Goal: Task Accomplishment & Management: Complete application form

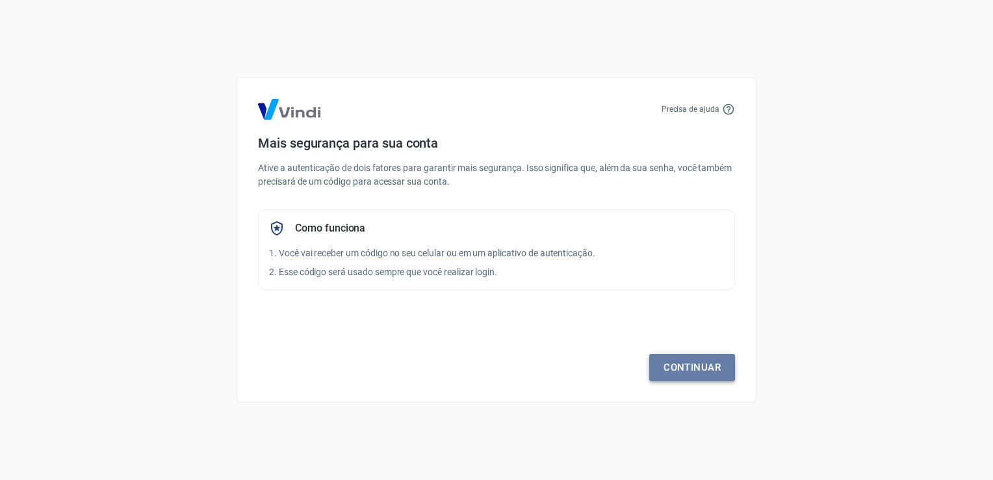
click at [682, 368] on link "Continuar" at bounding box center [692, 367] width 86 height 27
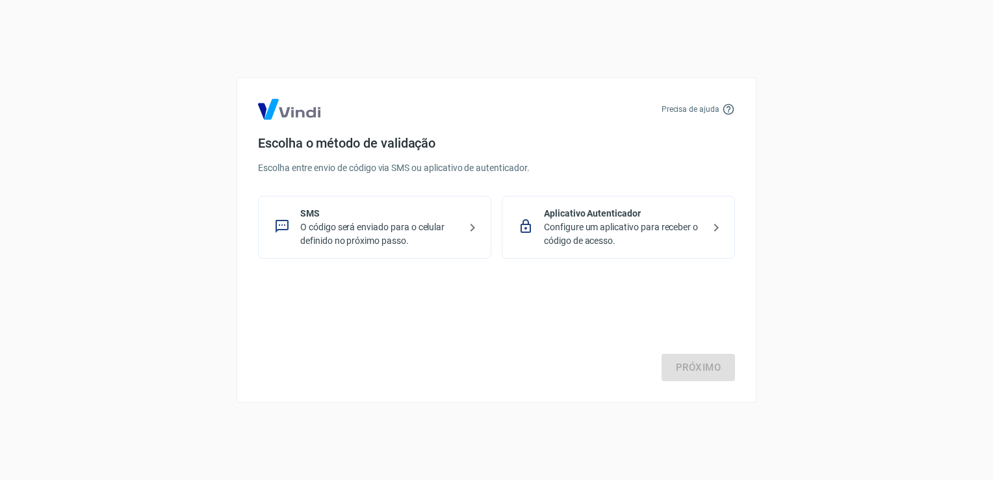
click at [445, 226] on p "O código será enviado para o celular definido no próximo passo." at bounding box center [379, 233] width 159 height 27
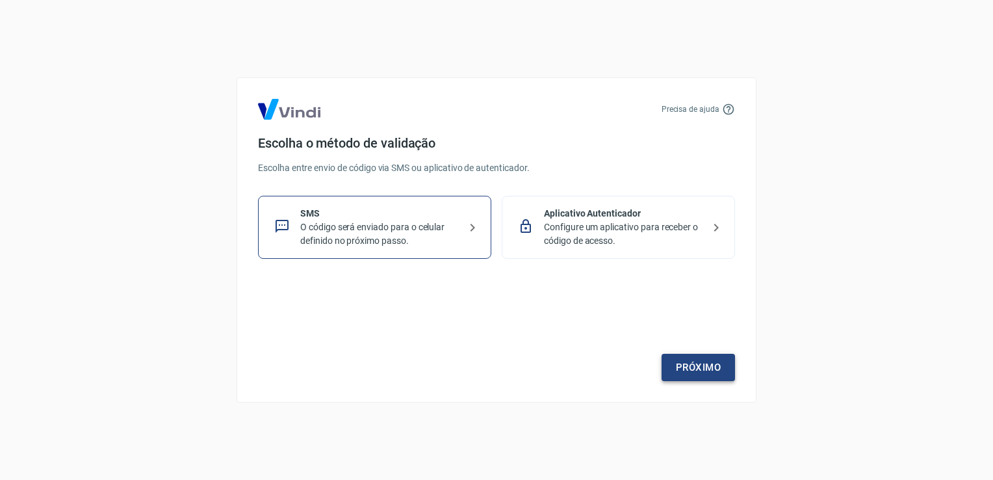
click at [682, 368] on link "Próximo" at bounding box center [698, 367] width 73 height 27
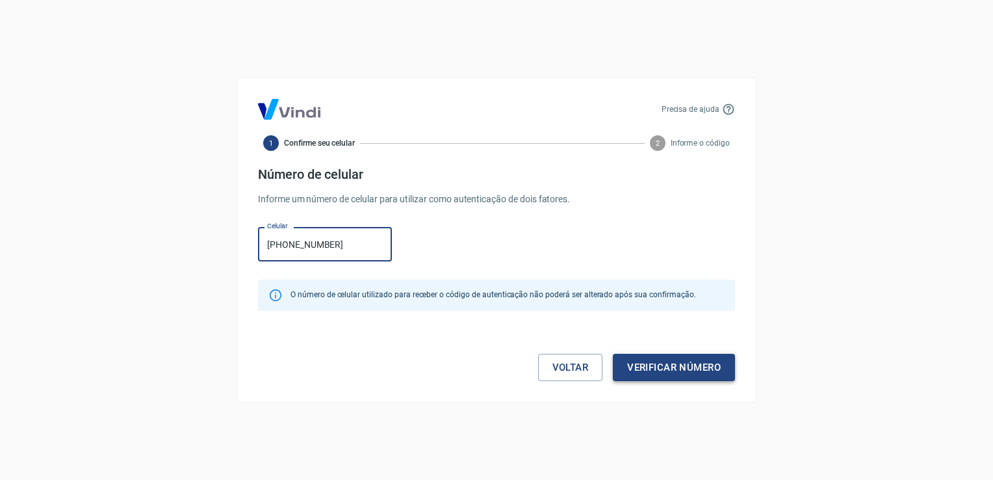
type input "(11) 97131-6912"
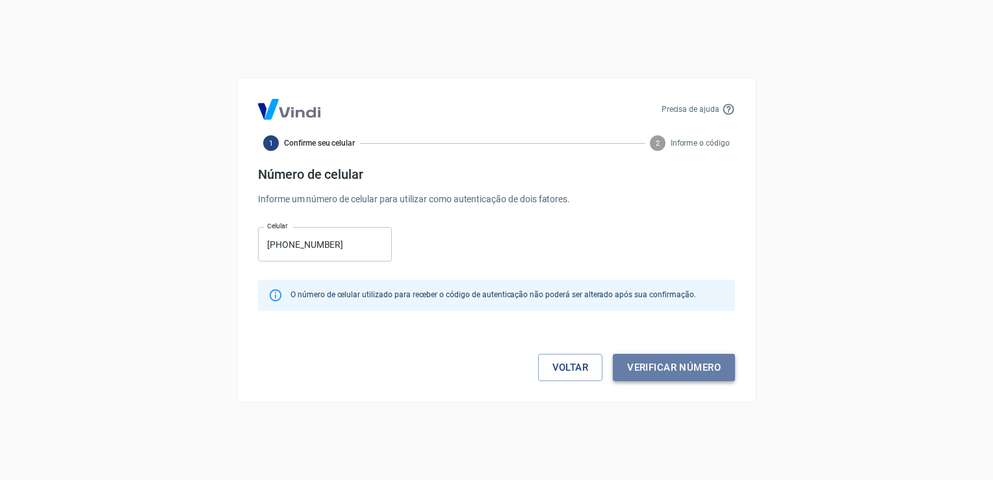
click at [681, 362] on button "Verificar número" at bounding box center [674, 367] width 122 height 27
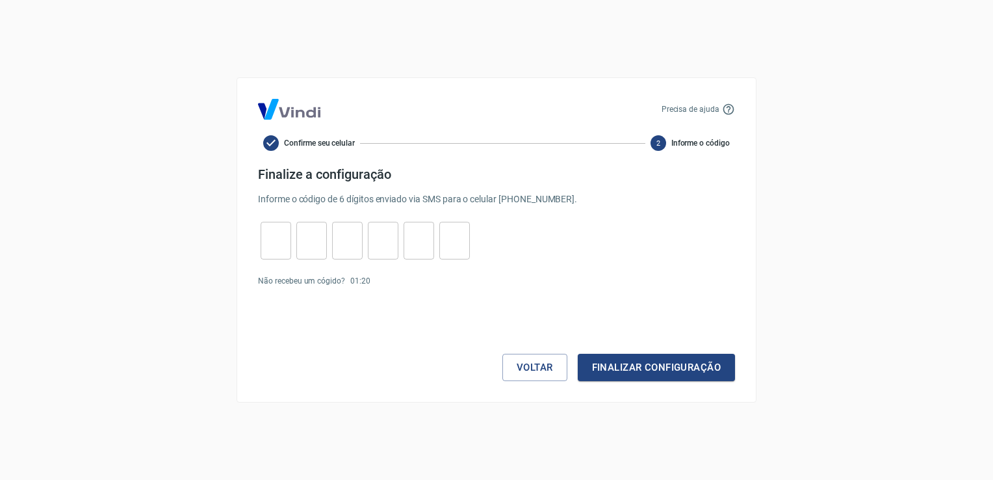
click at [264, 242] on input "tel" at bounding box center [276, 241] width 31 height 28
type input "2"
type input "3"
type input "8"
type input "7"
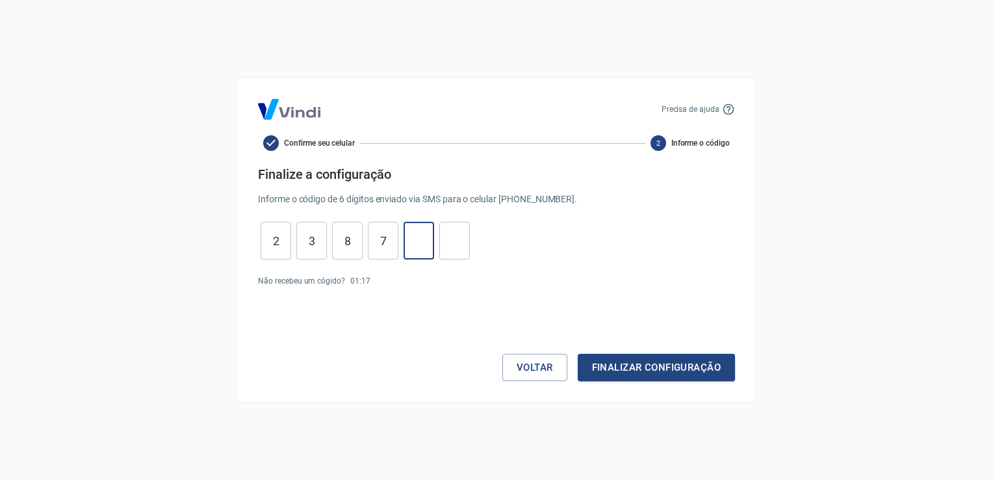
type input "9"
type input "0"
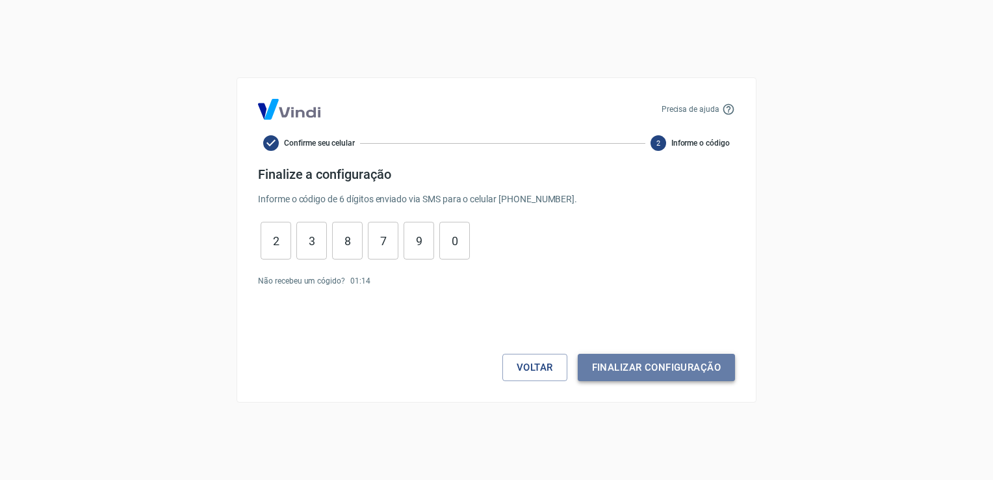
click at [647, 362] on button "Finalizar configuração" at bounding box center [656, 367] width 157 height 27
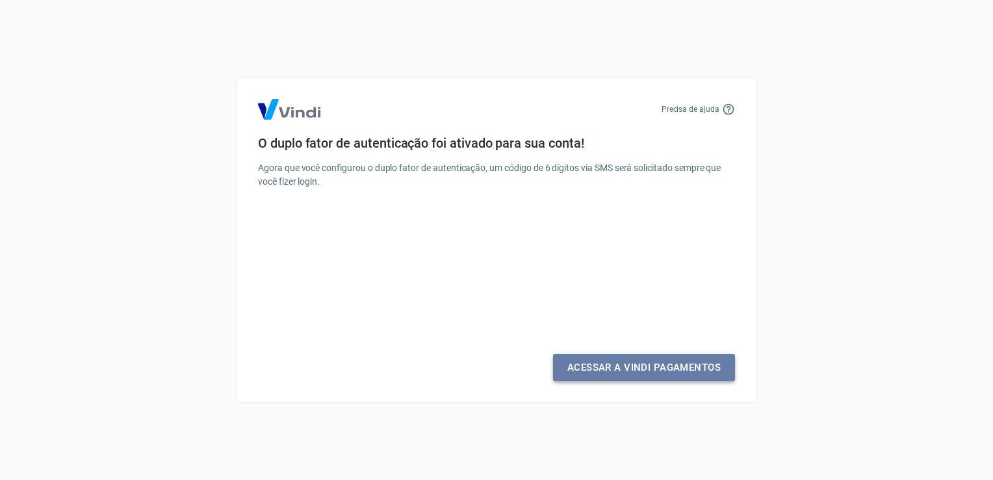
click at [642, 367] on link "Acessar a Vindi Pagamentos" at bounding box center [644, 367] width 182 height 27
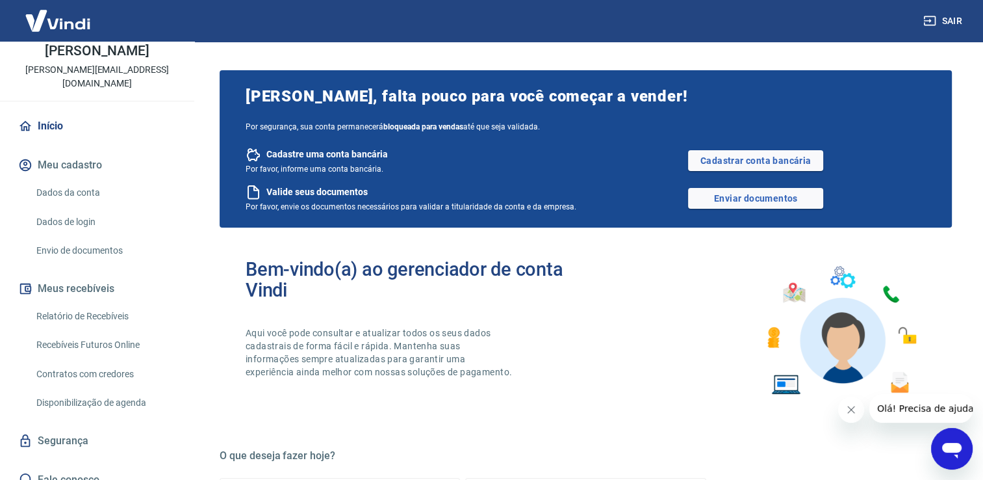
click at [89, 237] on link "Envio de documentos" at bounding box center [105, 250] width 148 height 27
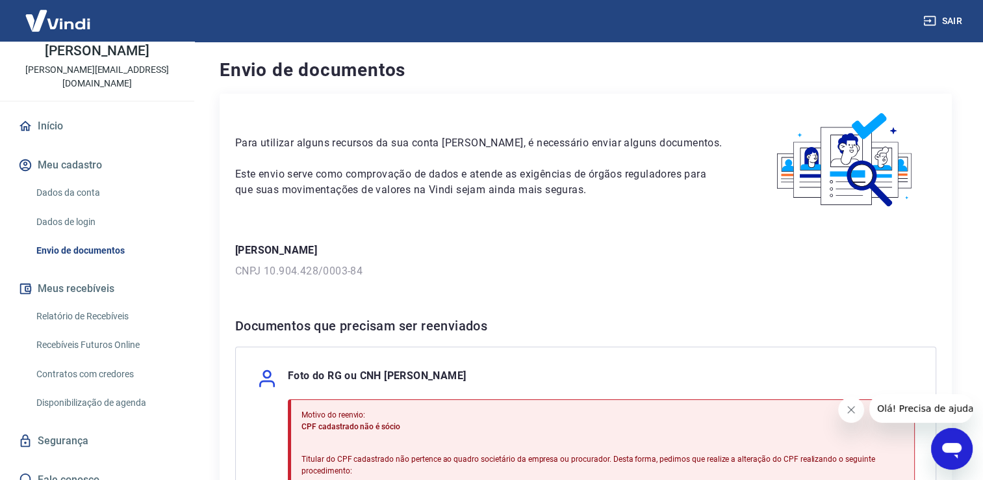
click at [46, 112] on link "Início" at bounding box center [97, 126] width 163 height 29
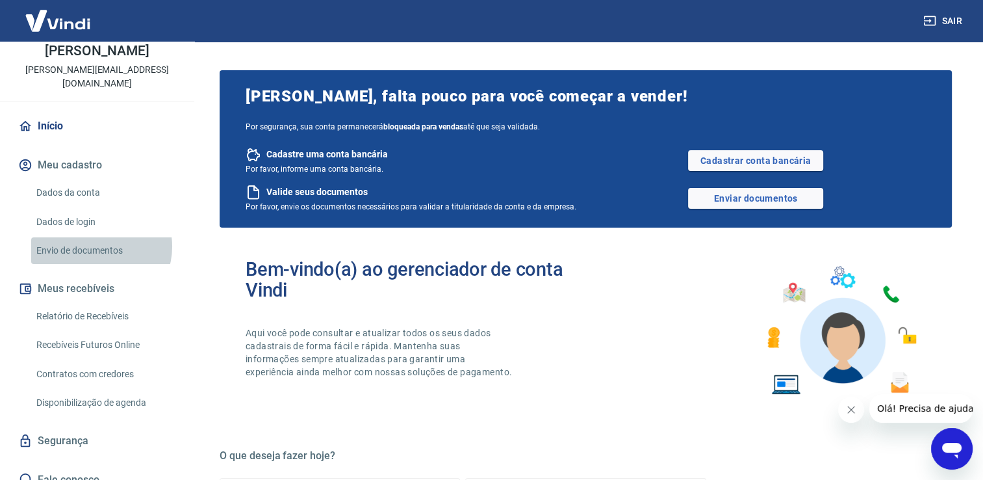
click at [99, 237] on link "Envio de documentos" at bounding box center [105, 250] width 148 height 27
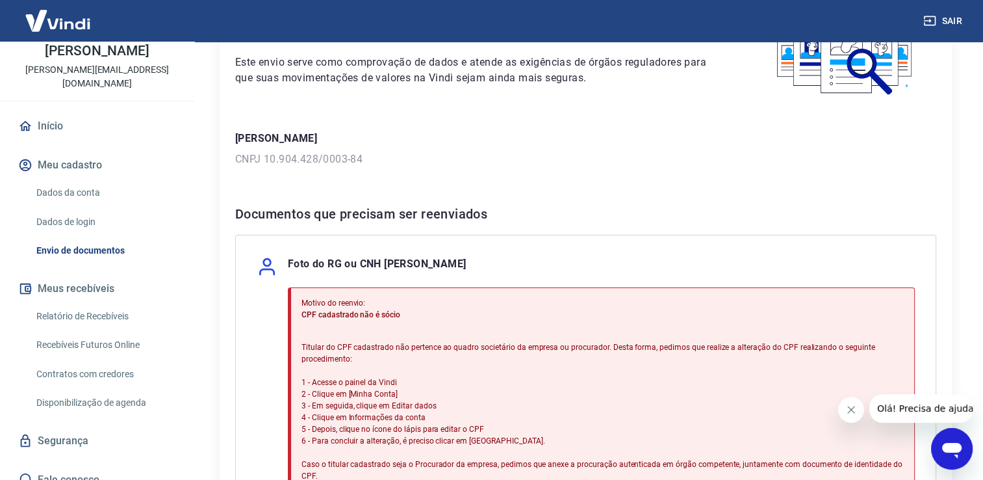
scroll to position [130, 0]
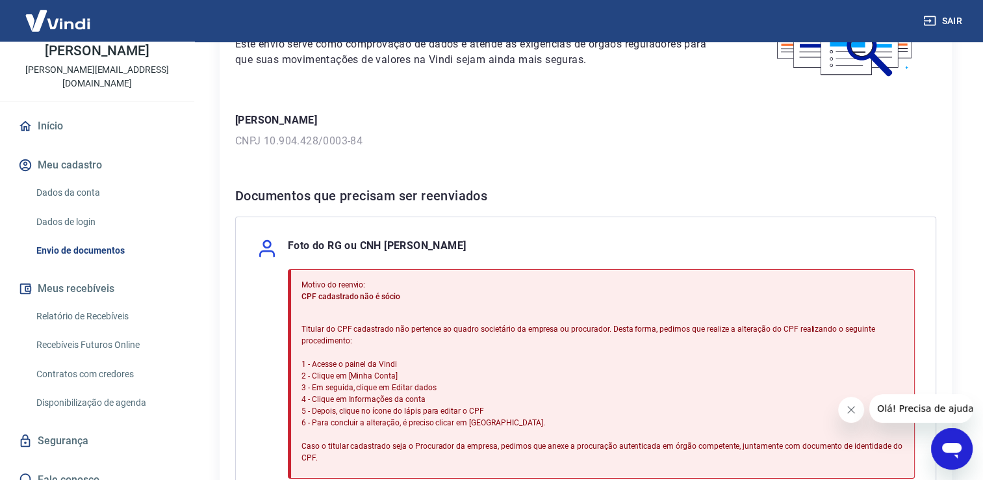
click at [55, 112] on link "Início" at bounding box center [97, 126] width 163 height 29
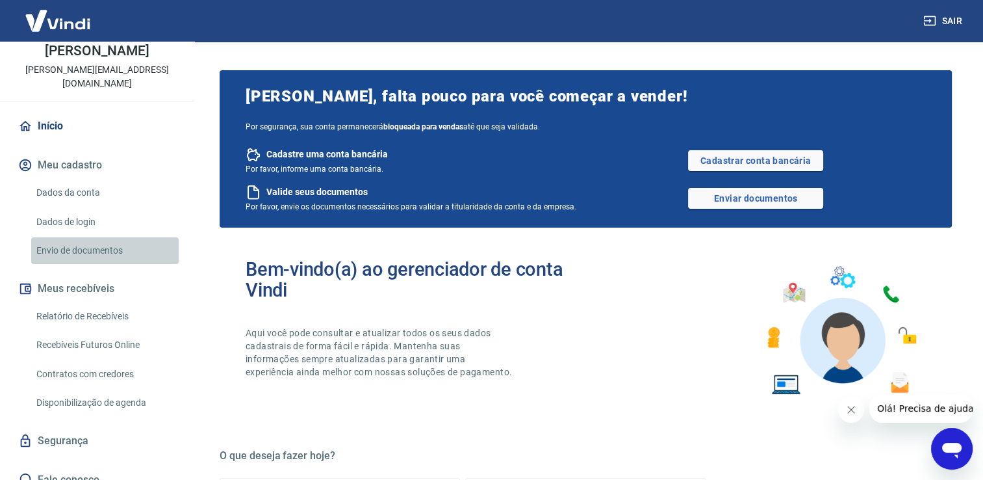
click at [110, 237] on link "Envio de documentos" at bounding box center [105, 250] width 148 height 27
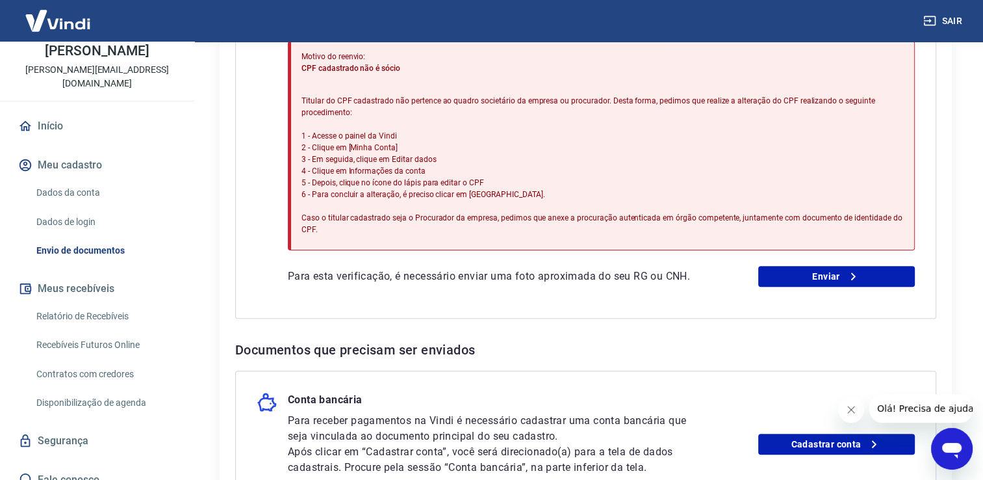
scroll to position [518, 0]
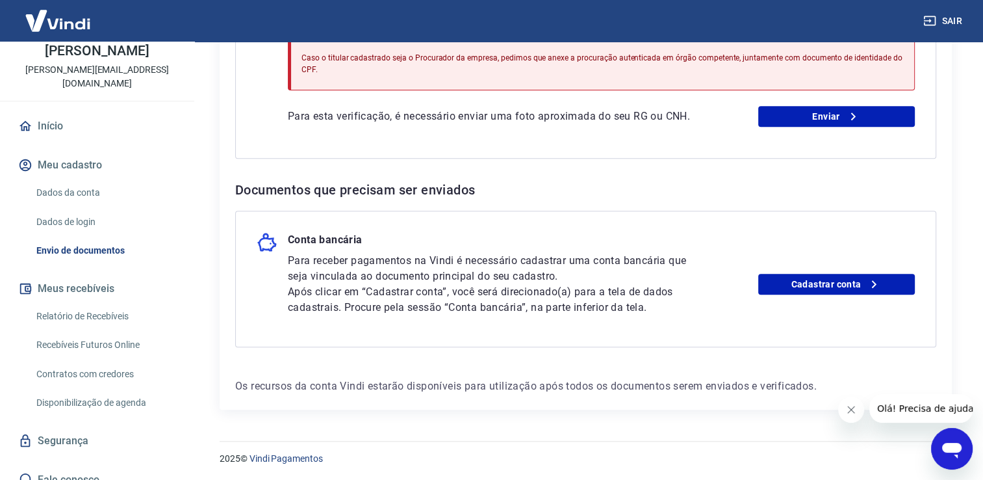
click at [47, 116] on link "Início" at bounding box center [97, 126] width 163 height 29
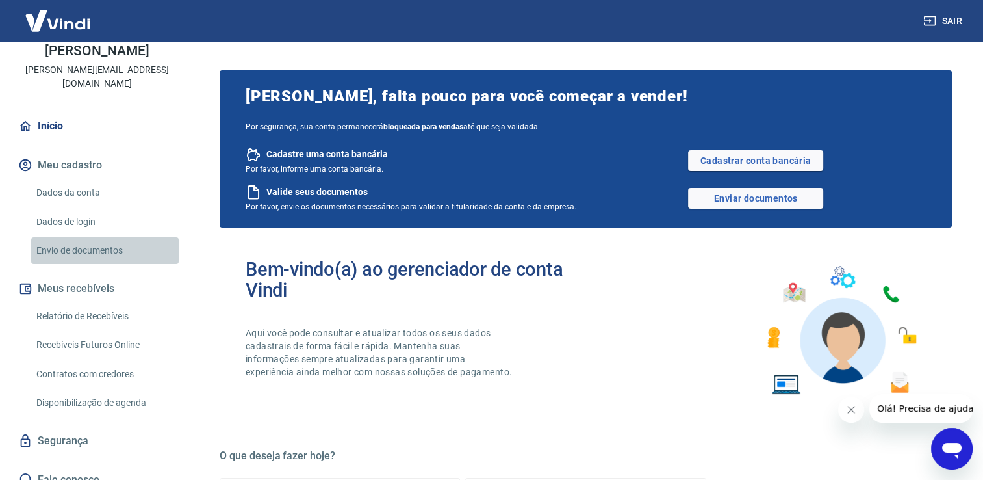
click at [109, 238] on link "Envio de documentos" at bounding box center [105, 250] width 148 height 27
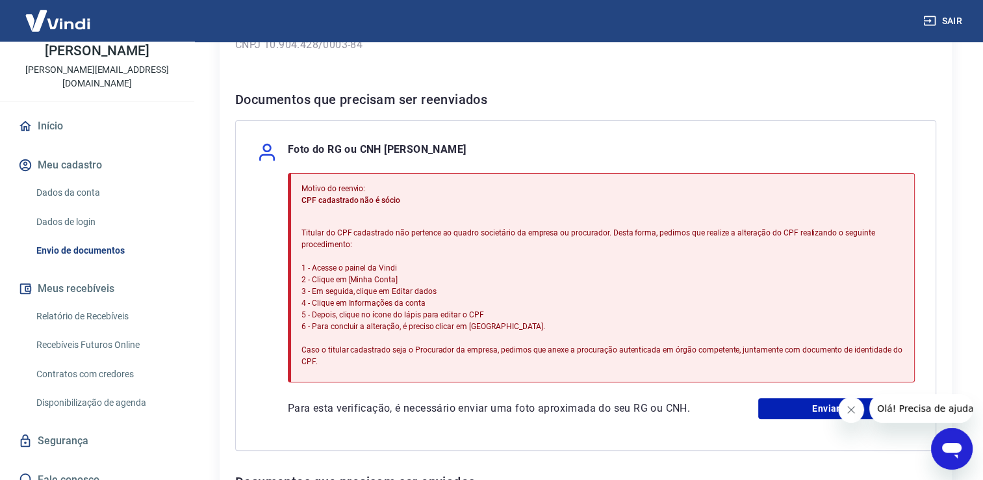
scroll to position [193, 0]
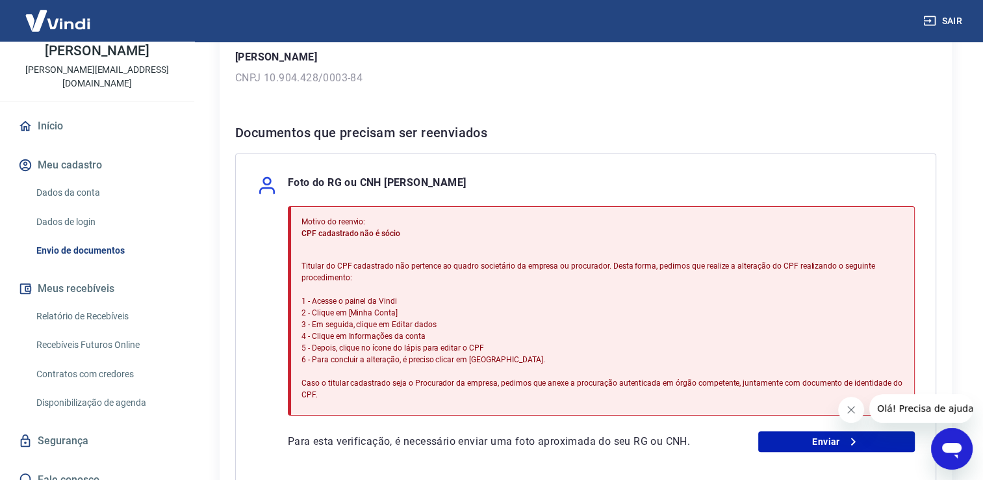
click at [304, 381] on p "Titular do CPF cadastrado não pertence ao quadro societário da empresa ou procu…" at bounding box center [603, 330] width 602 height 140
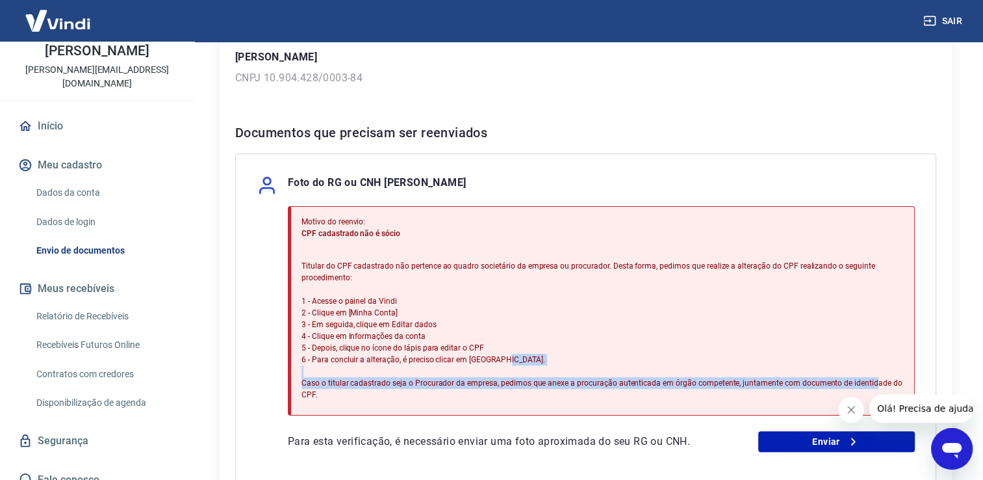
drag, startPoint x: 302, startPoint y: 381, endPoint x: 322, endPoint y: 394, distance: 24.2
click at [322, 394] on p "Titular do CPF cadastrado não pertence ao quadro societário da empresa ou procu…" at bounding box center [603, 330] width 602 height 140
copy p "Caso o titular cadastrado seja o Procurador da empresa, pedimos que anexe a pro…"
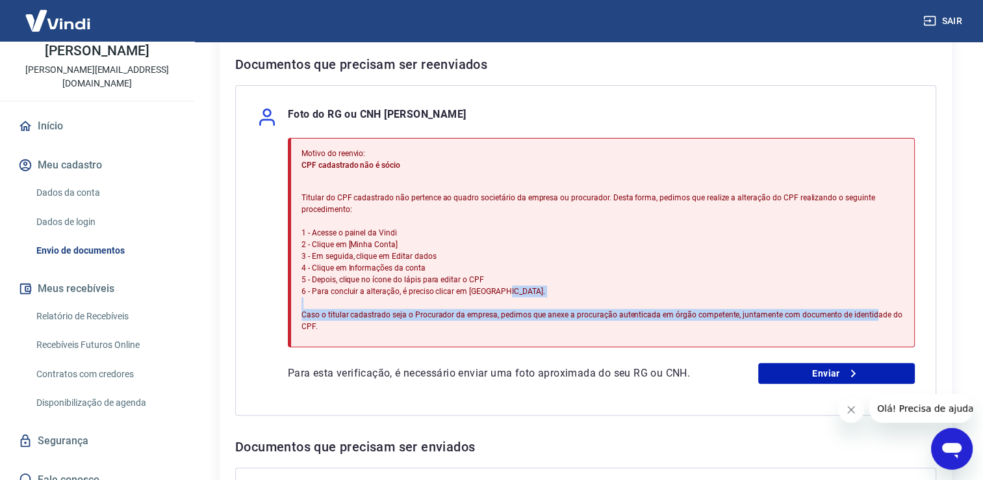
scroll to position [258, 0]
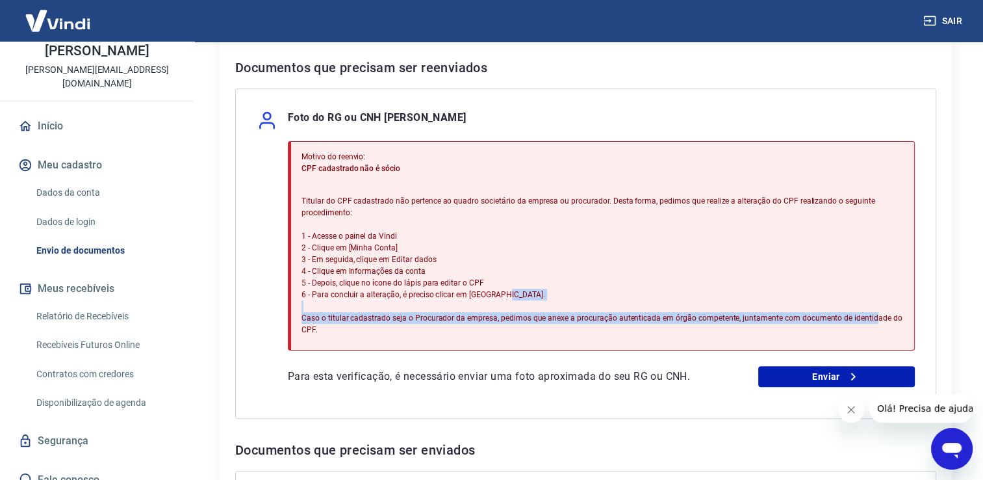
click at [331, 318] on p "Titular do CPF cadastrado não pertence ao quadro societário da empresa ou procu…" at bounding box center [603, 265] width 602 height 140
drag, startPoint x: 302, startPoint y: 320, endPoint x: 331, endPoint y: 326, distance: 30.0
click at [331, 326] on p "Titular do CPF cadastrado não pertence ao quadro societário da empresa ou procu…" at bounding box center [603, 265] width 602 height 140
copy p "Caso o titular cadastrado seja o Procurador da empresa, pedimos que anexe a pro…"
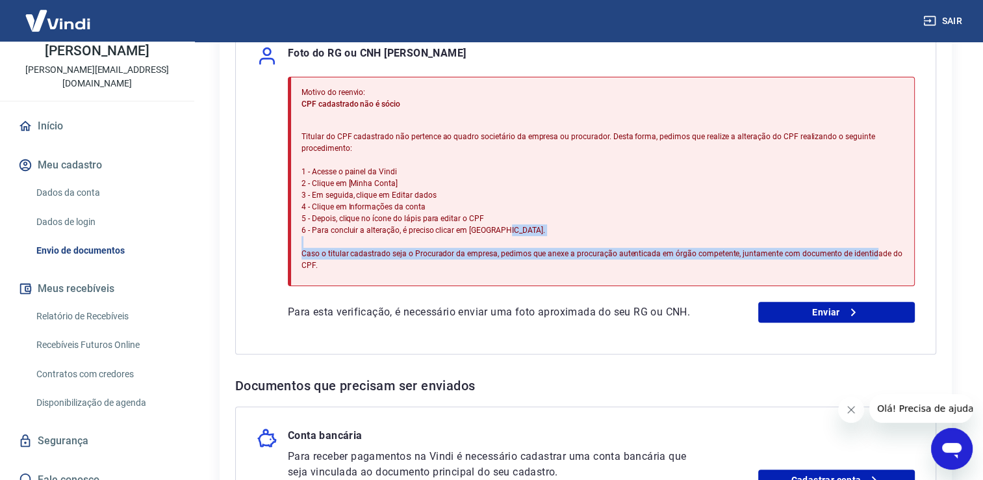
scroll to position [323, 0]
click at [806, 312] on link "Enviar" at bounding box center [836, 311] width 157 height 21
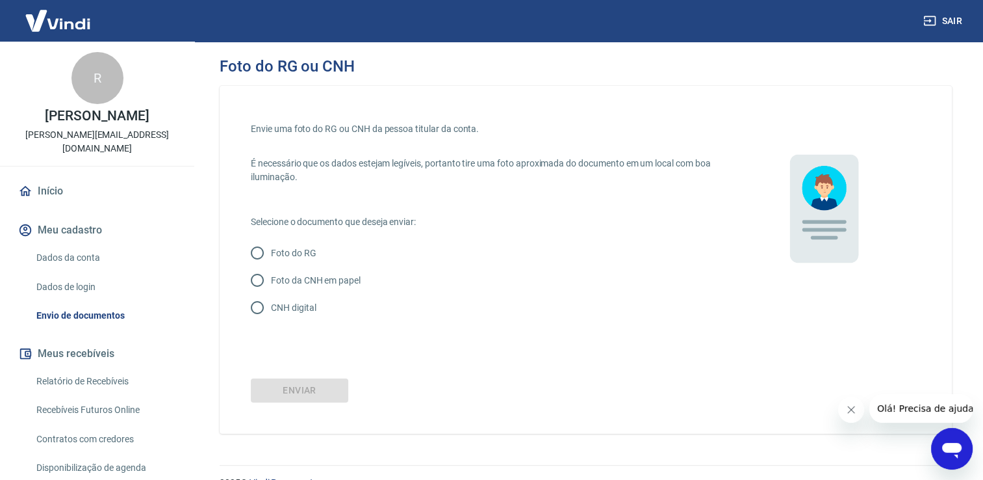
click at [260, 307] on input "CNH digital" at bounding box center [257, 307] width 27 height 27
radio input "true"
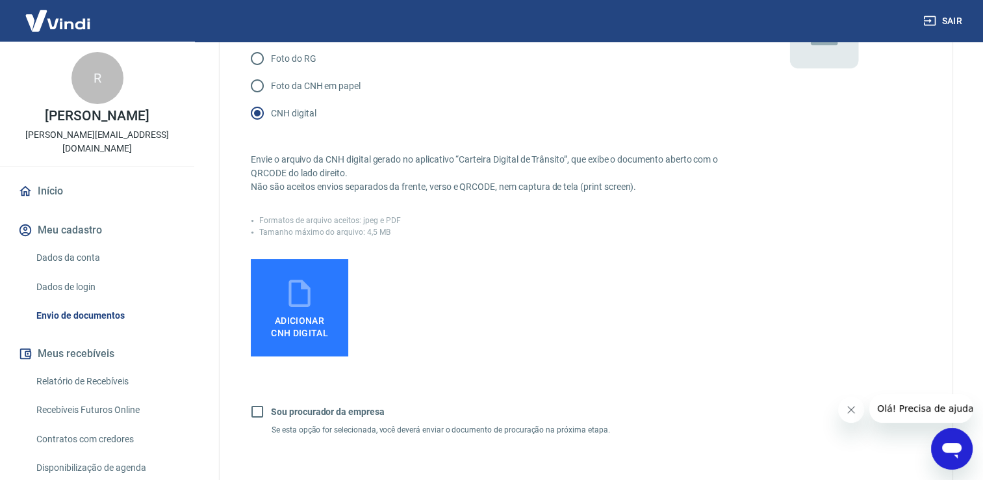
scroll to position [195, 0]
click at [293, 298] on icon at bounding box center [299, 292] width 32 height 32
click at [0, 0] on input "Adicionar CNH Digital" at bounding box center [0, 0] width 0 height 0
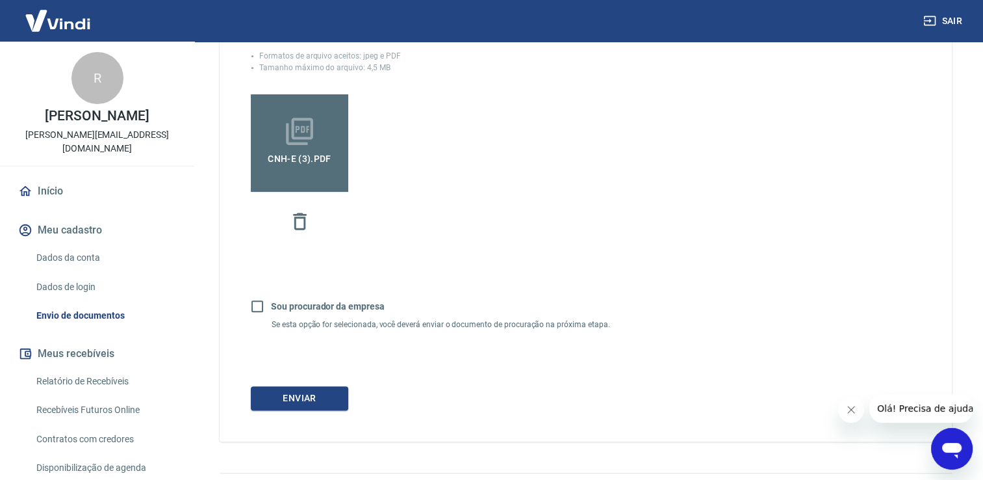
scroll to position [390, 0]
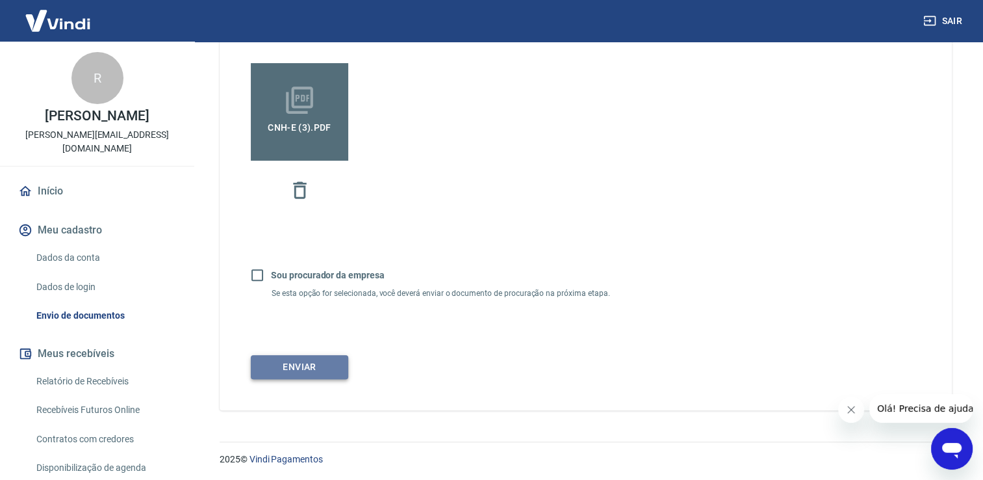
click at [300, 362] on button "Enviar" at bounding box center [299, 367] width 97 height 24
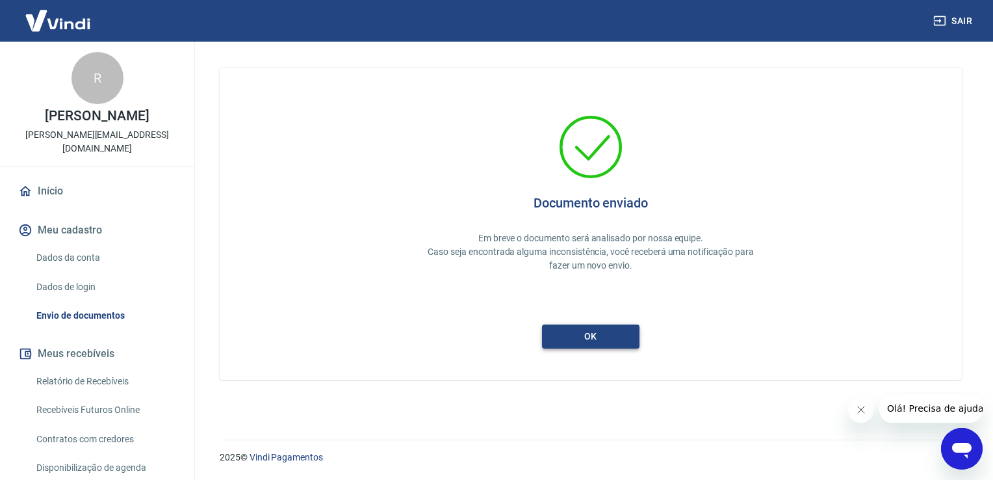
click at [580, 339] on button "ok" at bounding box center [590, 336] width 97 height 24
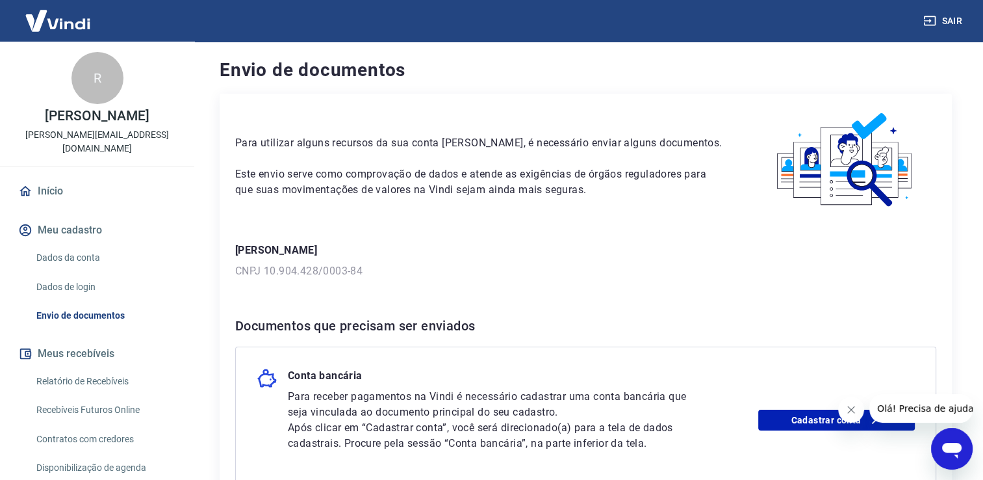
click at [363, 181] on p "Este envio serve como comprovação de dados e atende as exigências de órgãos reg…" at bounding box center [479, 181] width 489 height 31
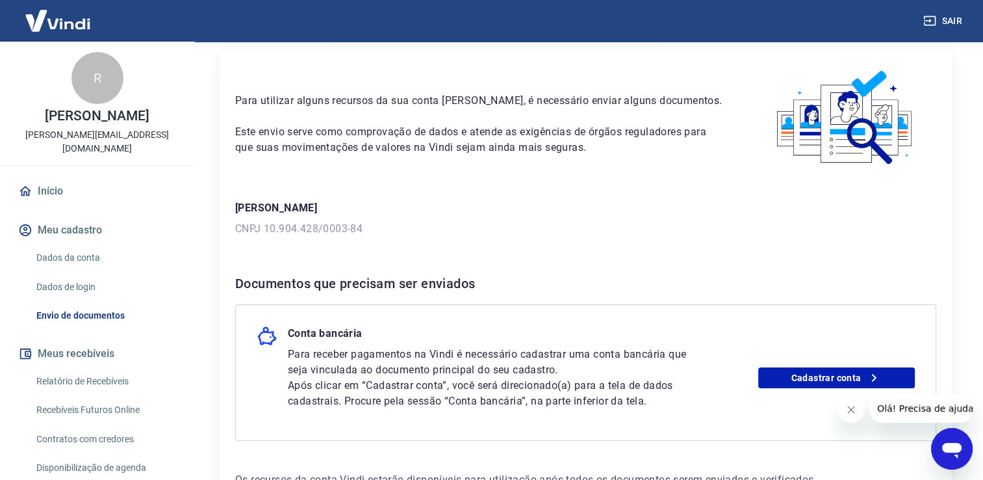
scroll to position [65, 0]
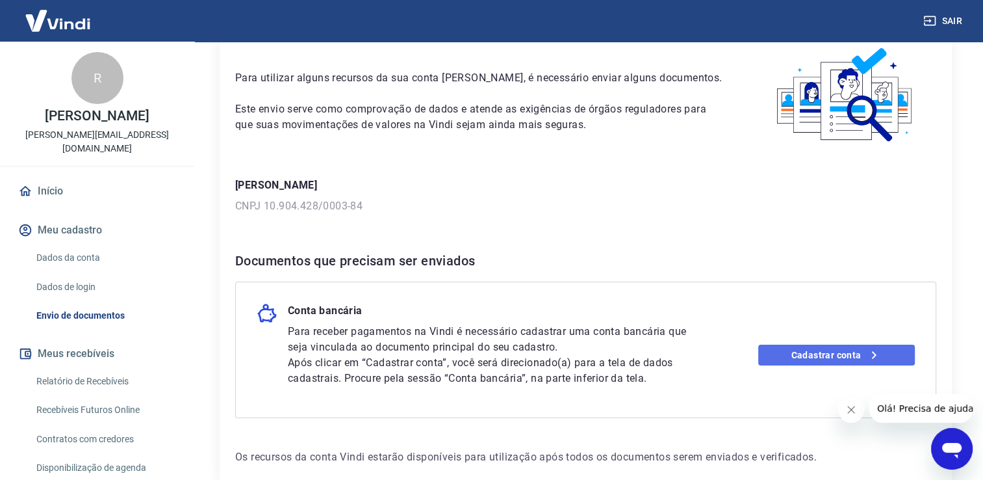
click at [788, 350] on link "Cadastrar conta" at bounding box center [836, 354] width 157 height 21
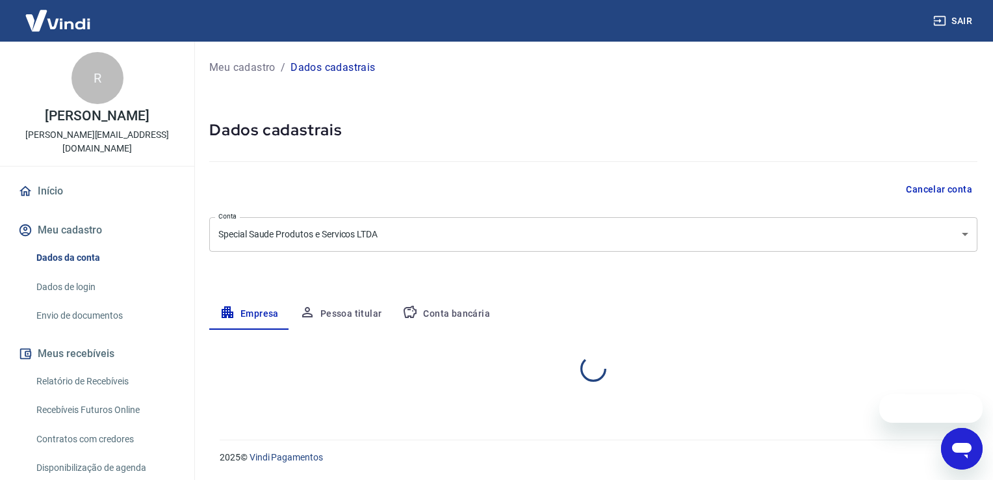
select select "SP"
select select "business"
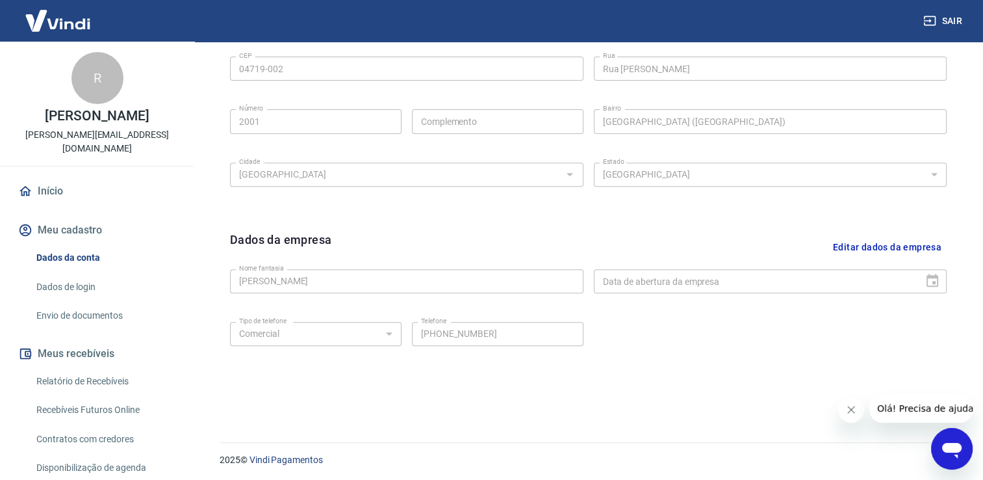
scroll to position [457, 0]
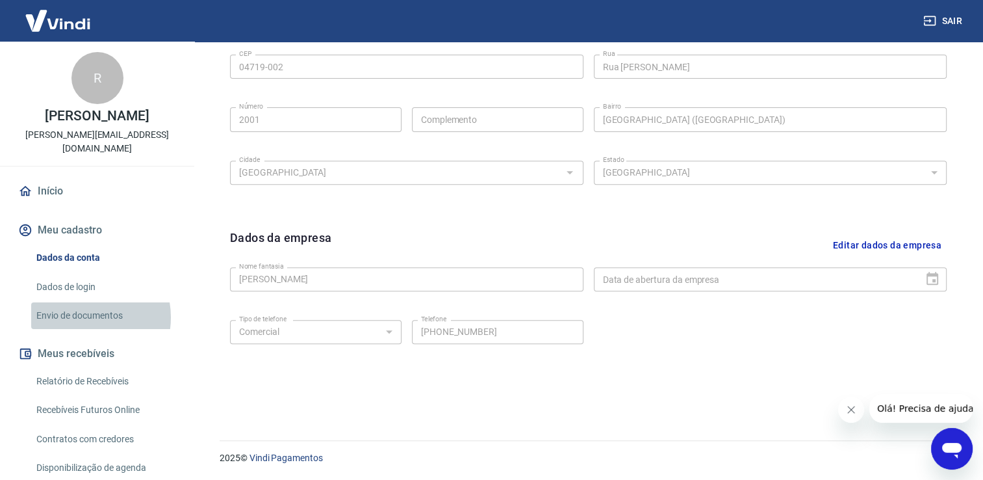
click at [81, 303] on link "Envio de documentos" at bounding box center [105, 315] width 148 height 27
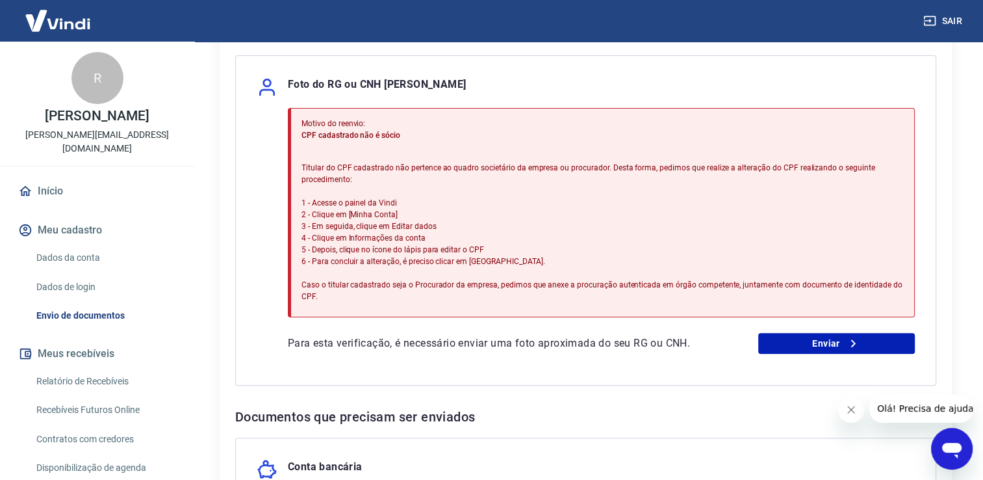
scroll to position [260, 0]
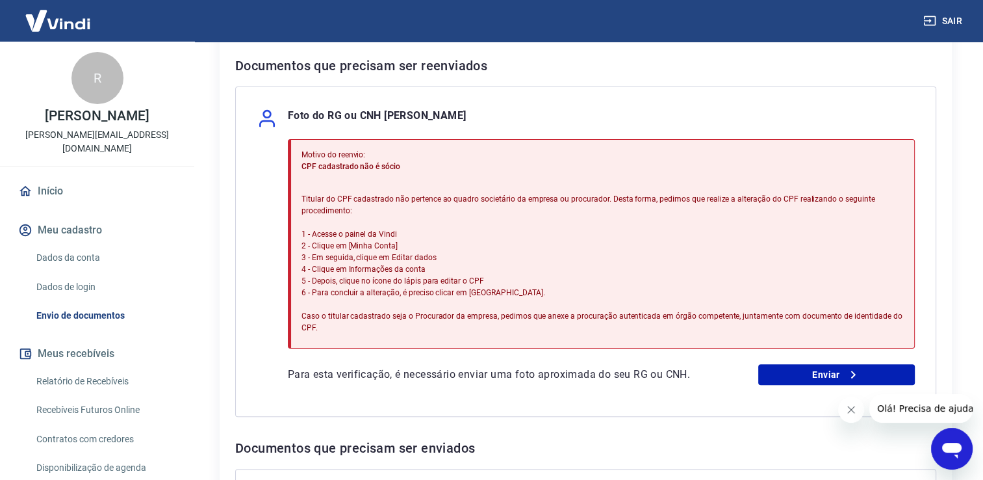
click at [641, 258] on p "Titular do CPF cadastrado não pertence ao quadro societário da empresa ou procu…" at bounding box center [603, 263] width 602 height 140
click at [644, 248] on p "Titular do CPF cadastrado não pertence ao quadro societário da empresa ou procu…" at bounding box center [603, 263] width 602 height 140
click at [793, 368] on link "Enviar" at bounding box center [836, 374] width 157 height 21
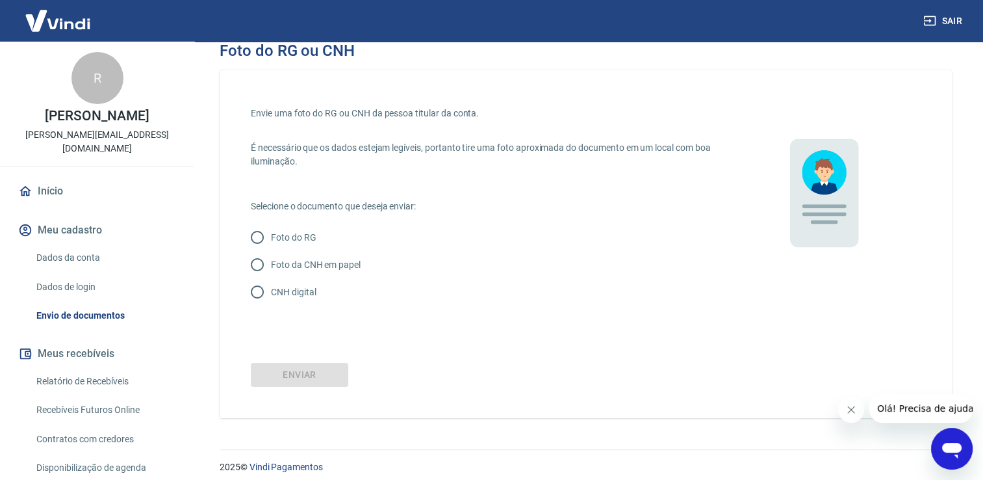
scroll to position [24, 0]
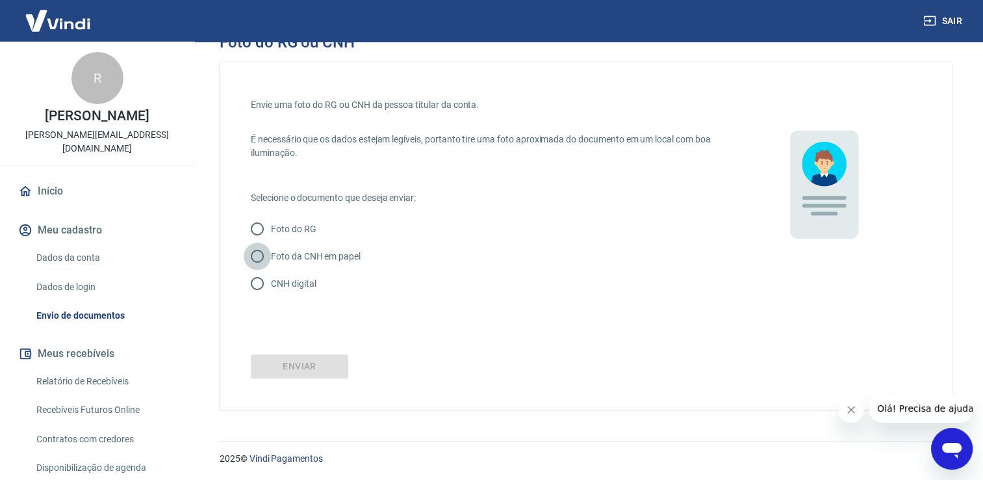
click at [257, 255] on input "Foto da CNH em papel" at bounding box center [257, 255] width 27 height 27
radio input "true"
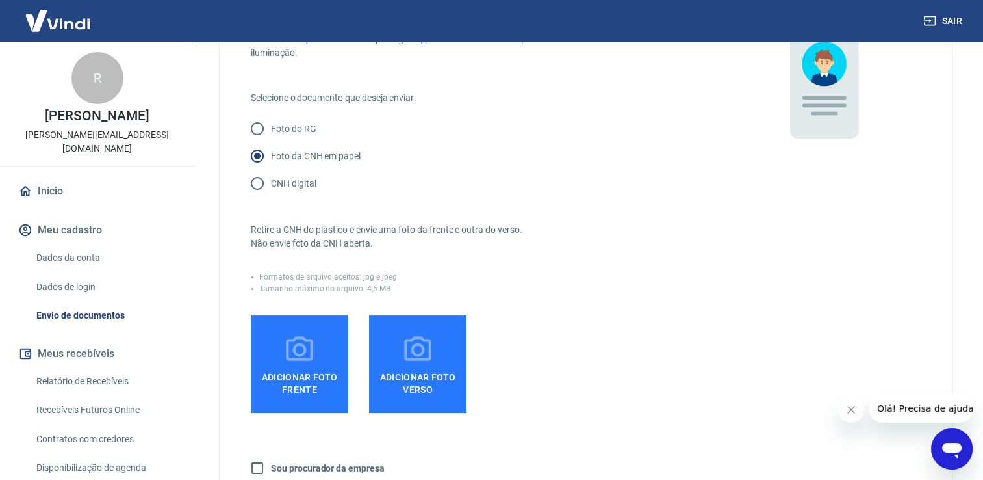
scroll to position [154, 0]
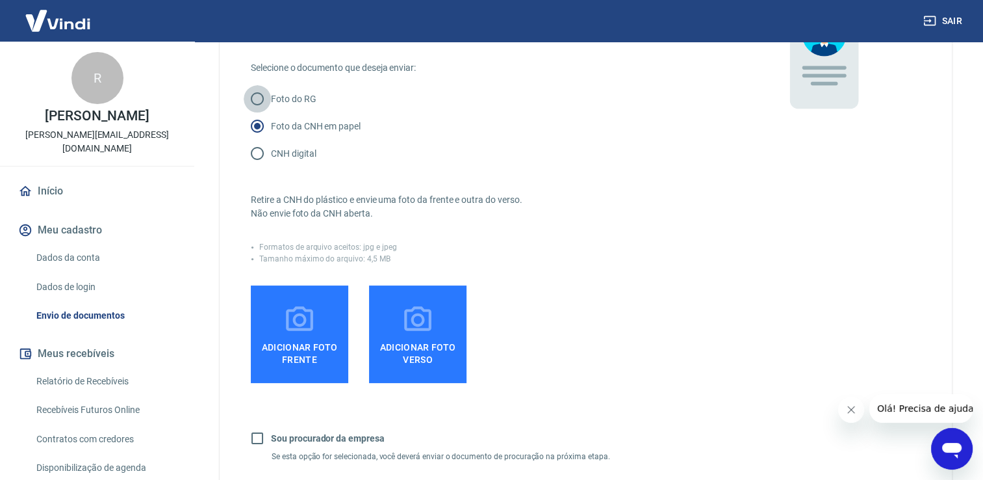
click at [261, 95] on input "Foto do RG" at bounding box center [257, 98] width 27 height 27
radio input "true"
click at [257, 153] on input "CNH digital" at bounding box center [257, 153] width 27 height 27
radio input "true"
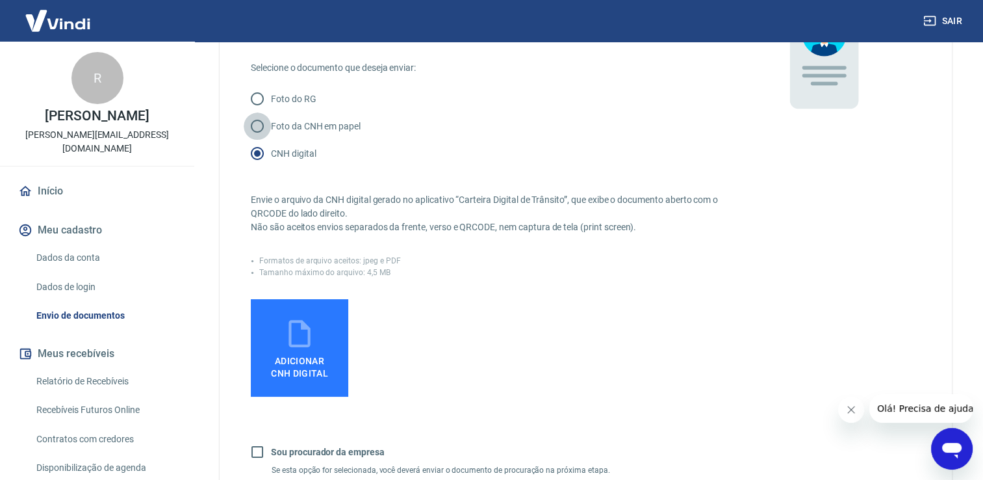
click at [263, 126] on input "Foto da CNH em papel" at bounding box center [257, 125] width 27 height 27
radio input "true"
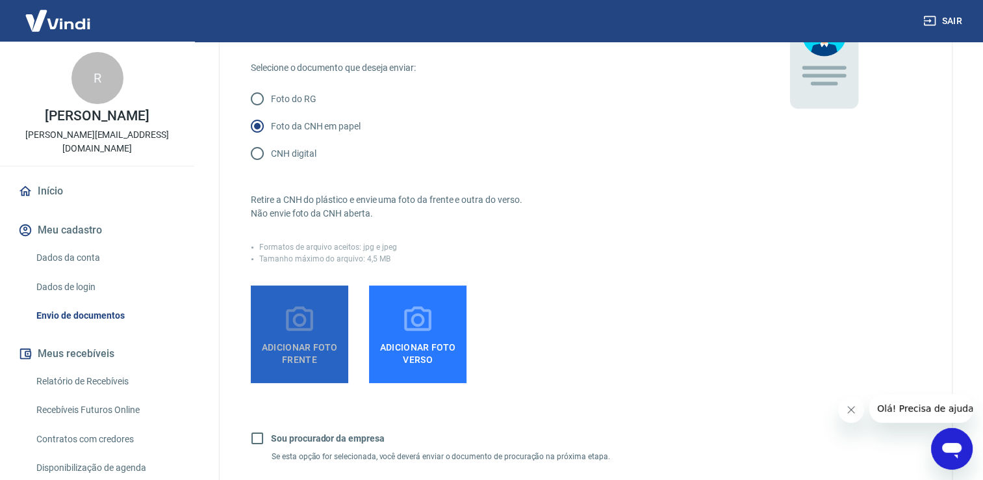
click at [302, 326] on icon at bounding box center [299, 319] width 32 height 32
click at [0, 0] on input "Adicionar foto frente" at bounding box center [0, 0] width 0 height 0
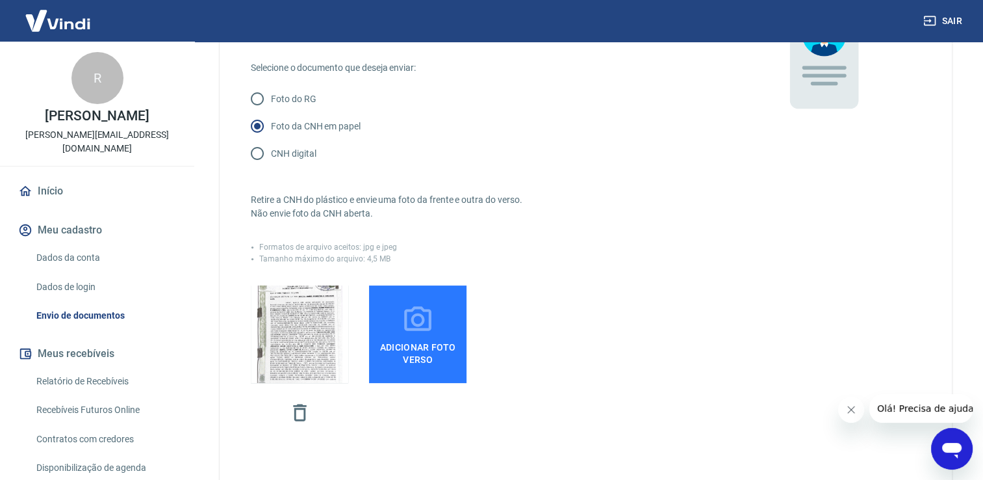
click at [428, 325] on icon at bounding box center [418, 319] width 32 height 32
click at [0, 0] on input "Adicionar foto verso" at bounding box center [0, 0] width 0 height 0
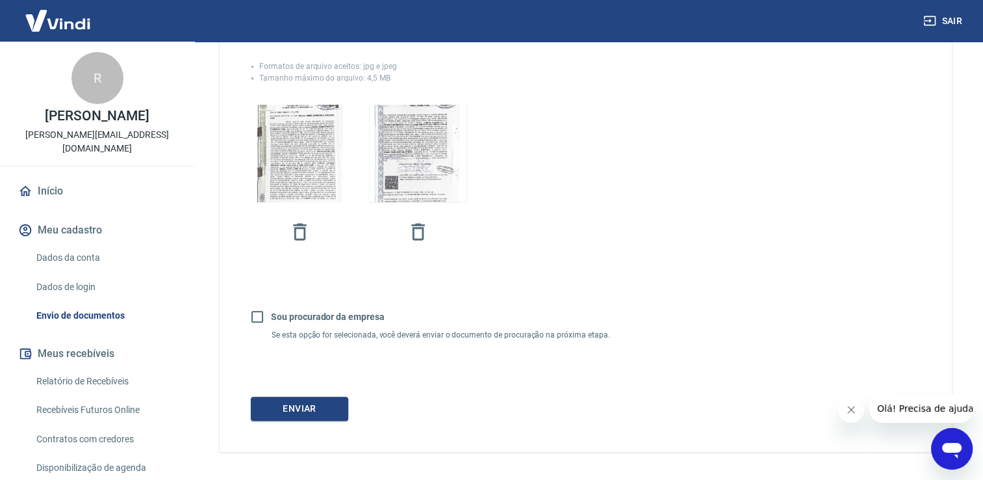
scroll to position [349, 0]
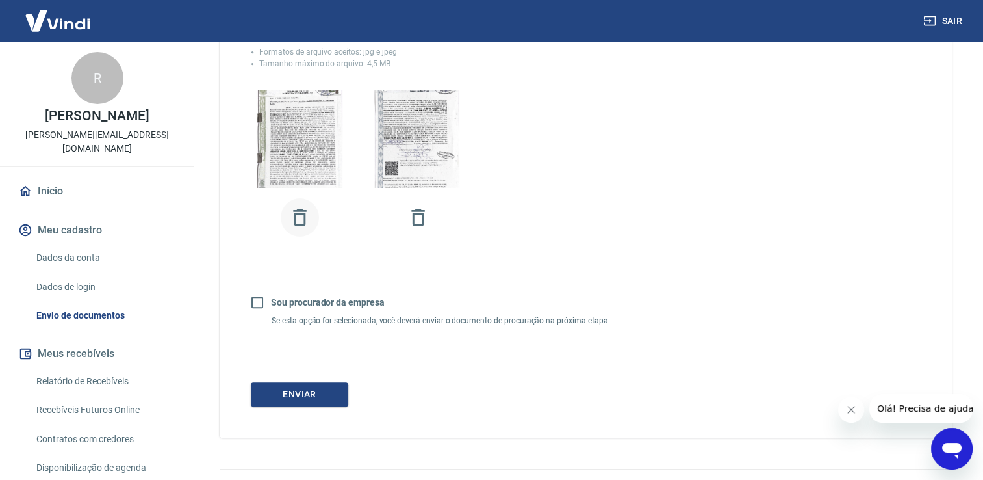
click at [299, 213] on icon "button" at bounding box center [299, 217] width 13 height 17
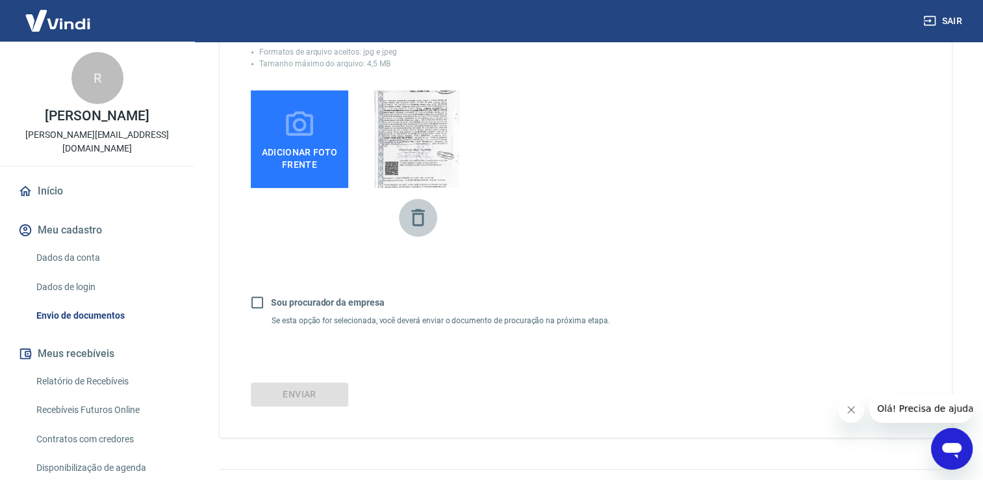
click at [428, 220] on icon "button" at bounding box center [418, 217] width 23 height 23
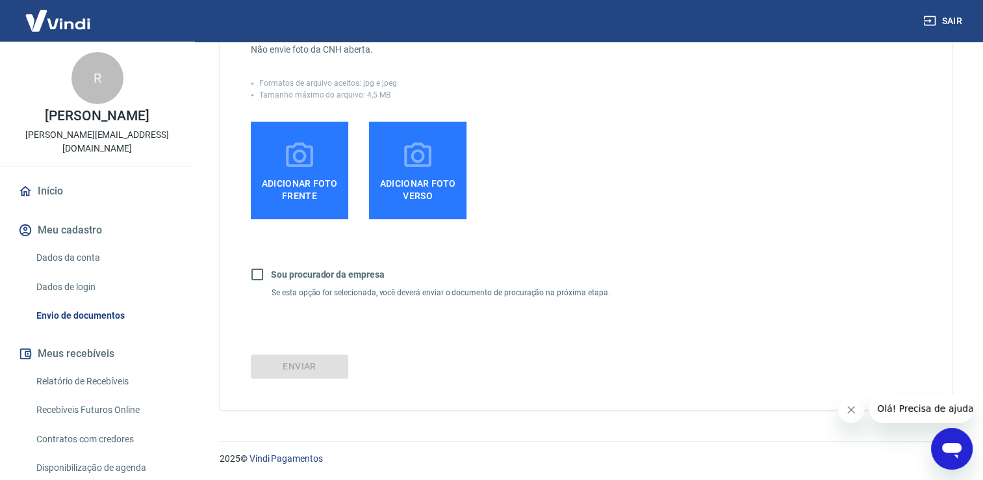
click at [257, 274] on input "Sou procurador da empresa" at bounding box center [257, 274] width 27 height 27
checkbox input "true"
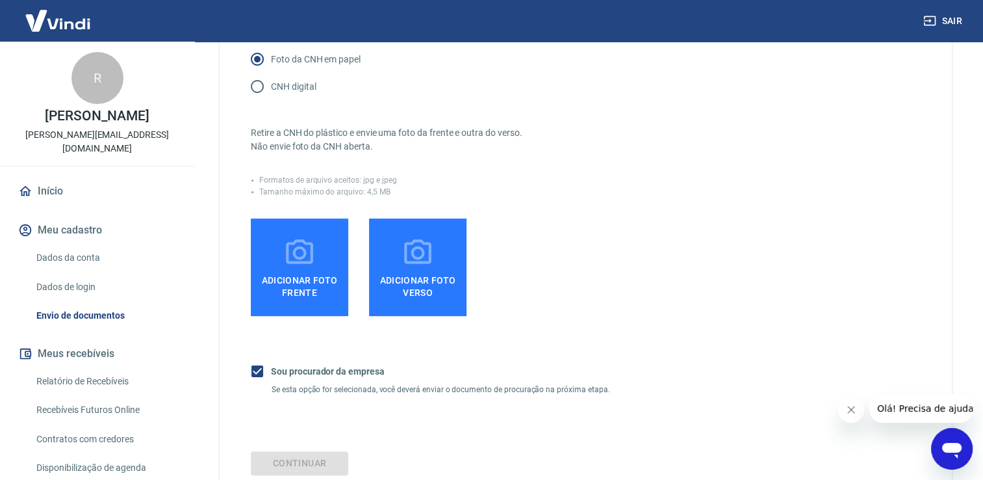
scroll to position [123, 0]
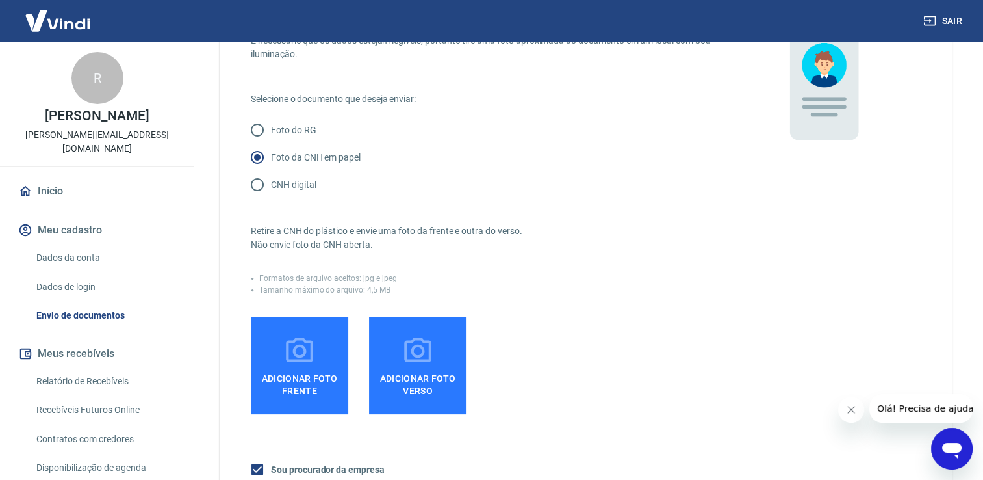
click at [255, 187] on input "CNH digital" at bounding box center [257, 184] width 27 height 27
radio input "true"
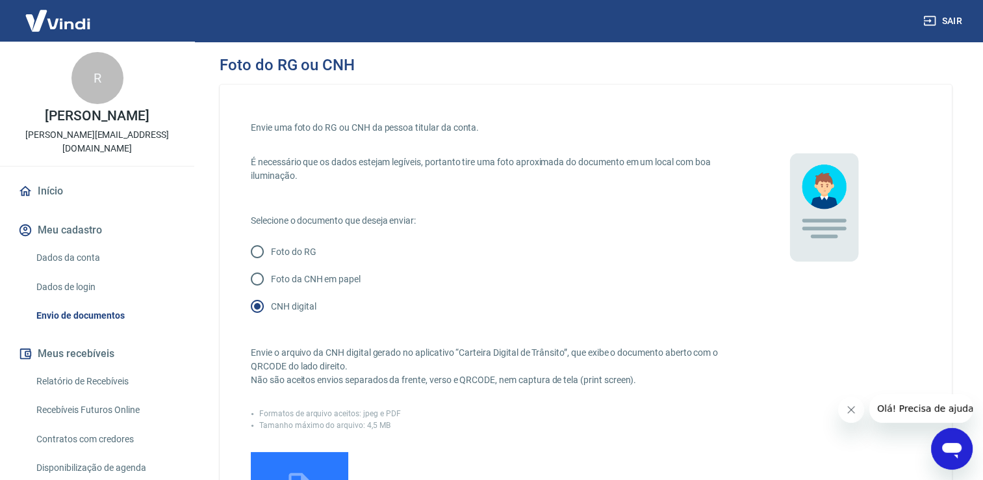
scroll to position [0, 0]
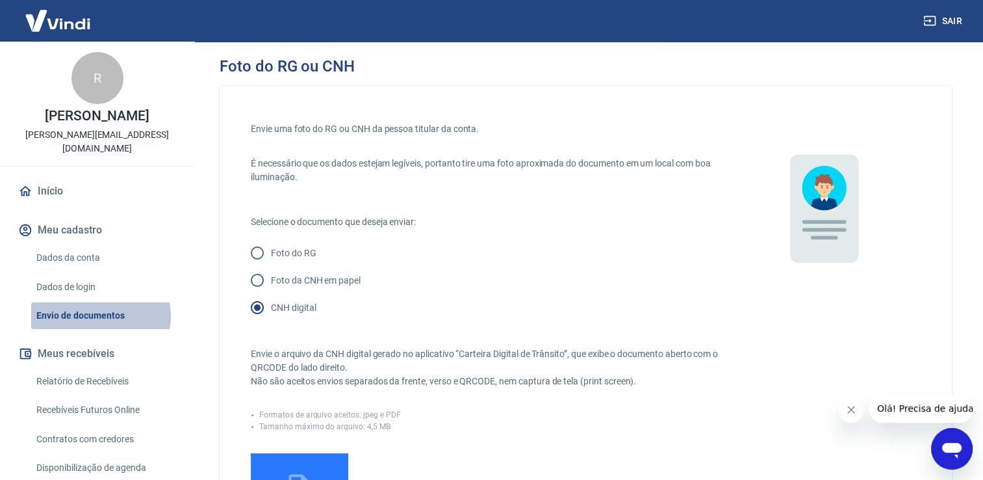
click at [94, 302] on link "Envio de documentos" at bounding box center [105, 315] width 148 height 27
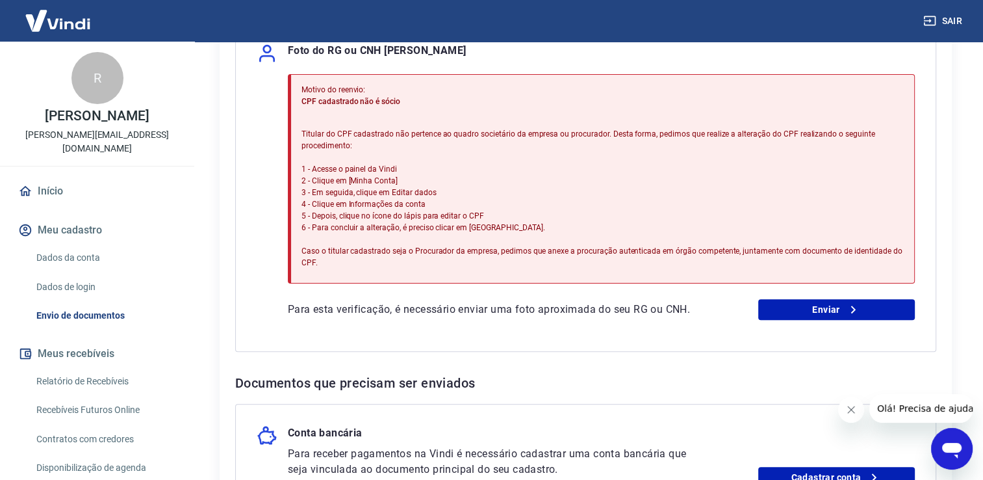
scroll to position [455, 0]
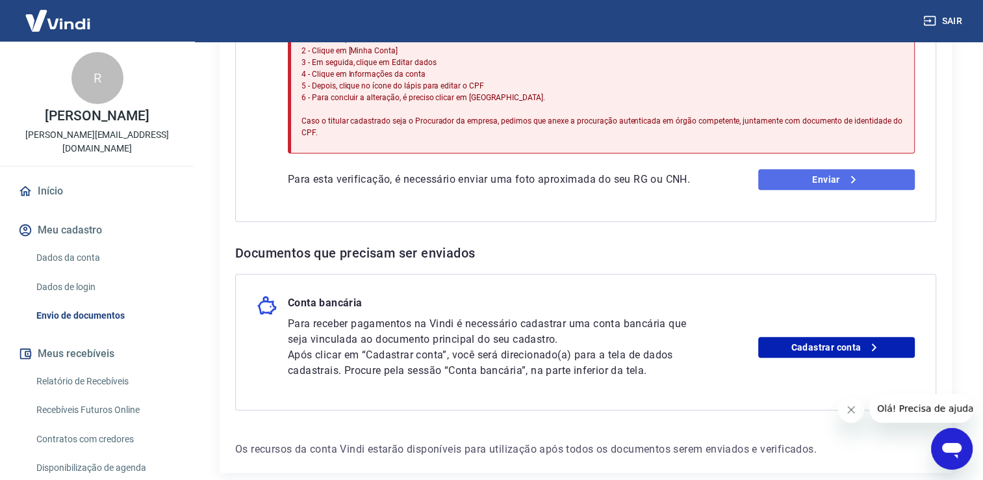
click at [823, 184] on link "Enviar" at bounding box center [836, 179] width 157 height 21
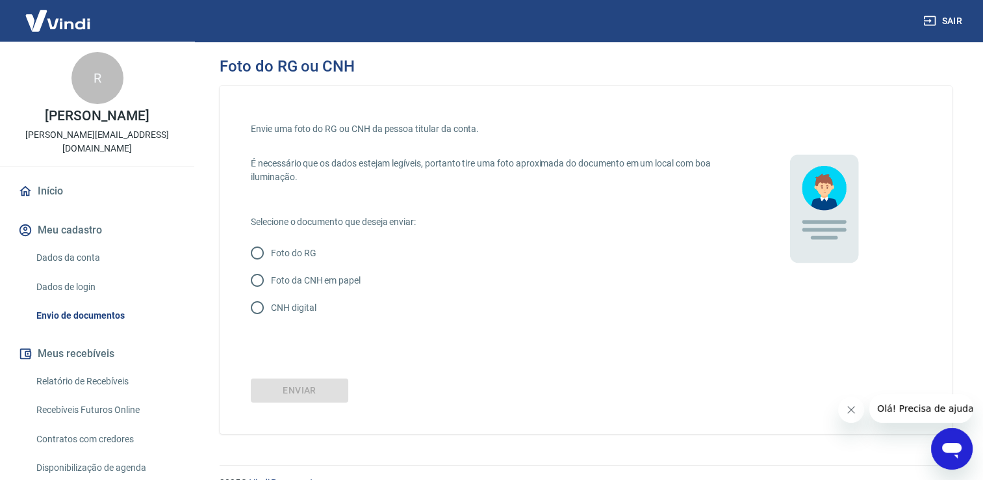
scroll to position [24, 0]
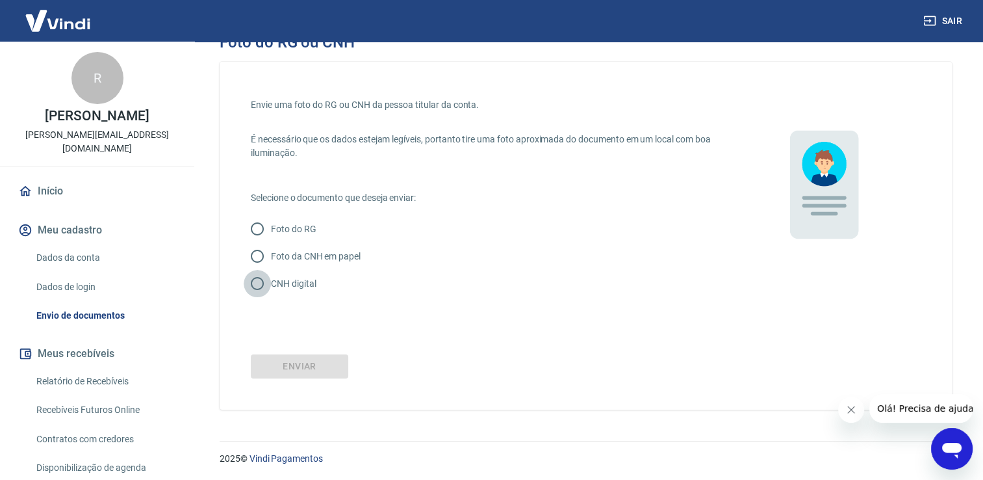
click at [257, 283] on input "CNH digital" at bounding box center [257, 283] width 27 height 27
radio input "true"
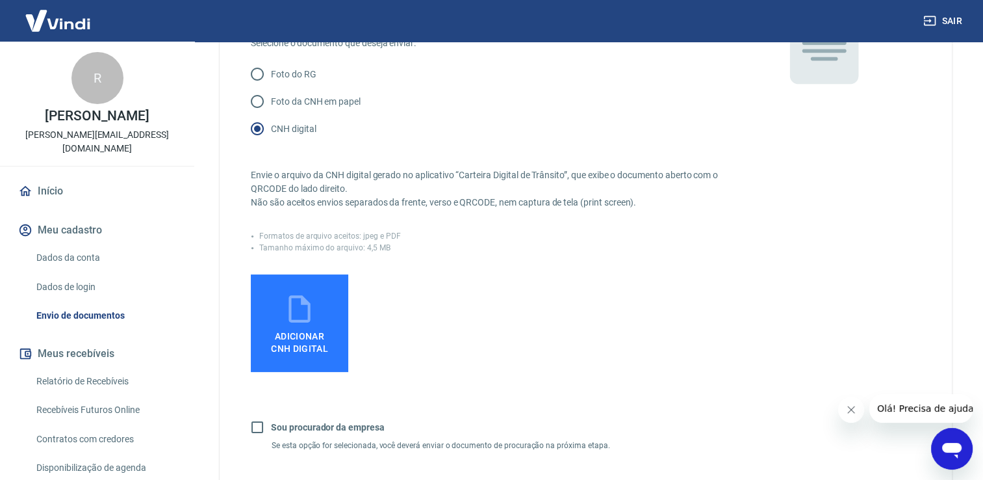
scroll to position [284, 0]
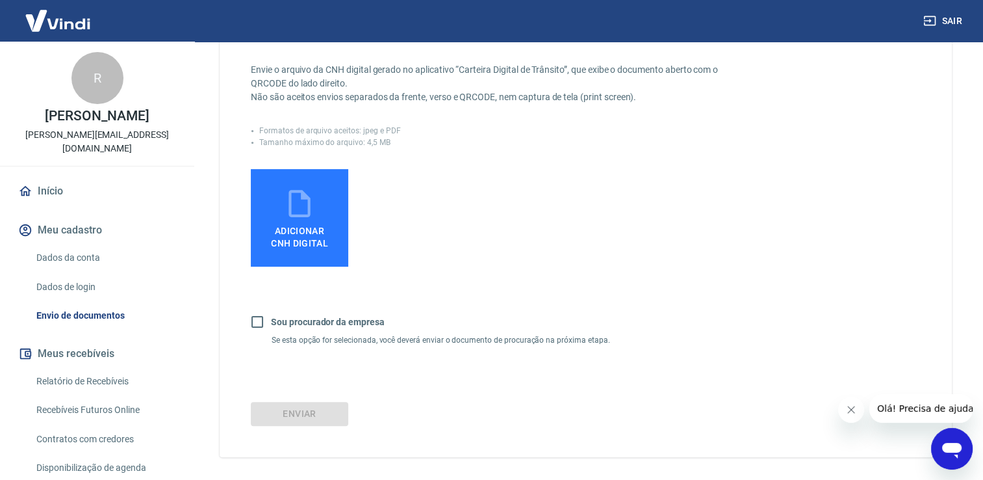
click at [303, 214] on icon at bounding box center [299, 203] width 21 height 27
click at [0, 0] on input "Adicionar CNH Digital" at bounding box center [0, 0] width 0 height 0
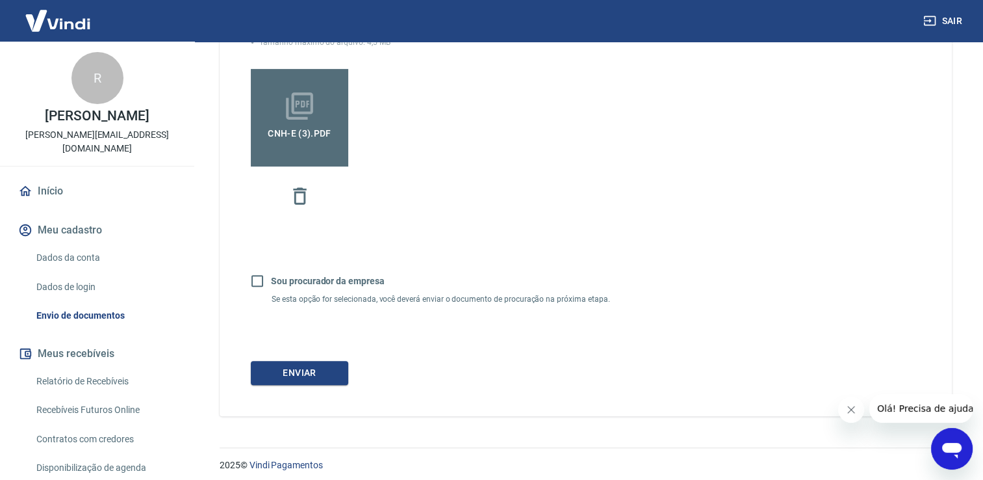
scroll to position [391, 0]
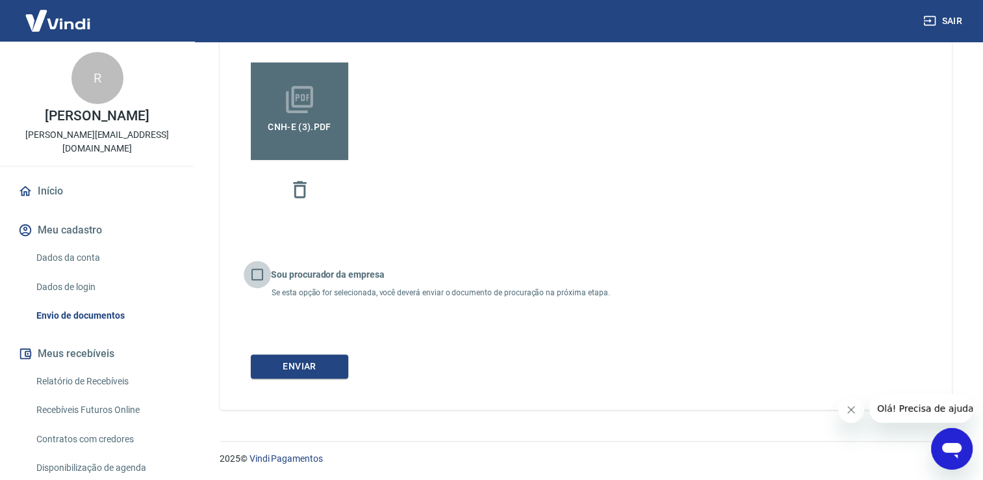
click at [255, 267] on input "Sou procurador da empresa" at bounding box center [257, 274] width 27 height 27
checkbox input "true"
click at [312, 365] on button "Continuar" at bounding box center [299, 366] width 97 height 24
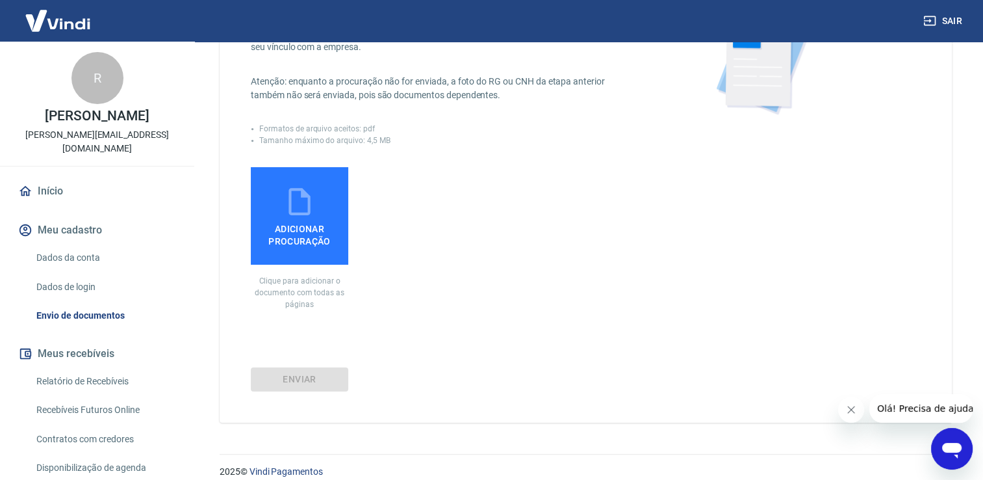
scroll to position [130, 0]
click at [298, 205] on icon at bounding box center [299, 201] width 32 height 32
click at [0, 0] on input "Adicionar procuração" at bounding box center [0, 0] width 0 height 0
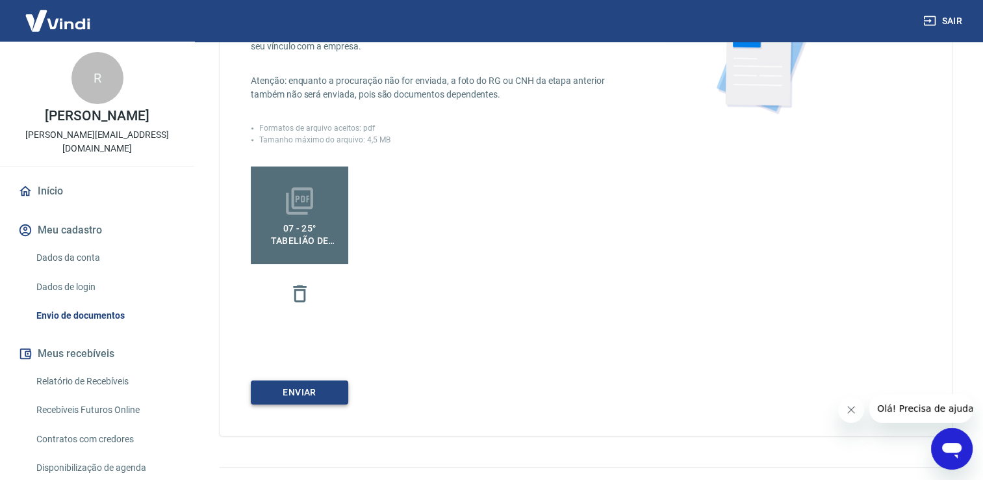
click at [323, 391] on button "Enviar" at bounding box center [299, 392] width 97 height 24
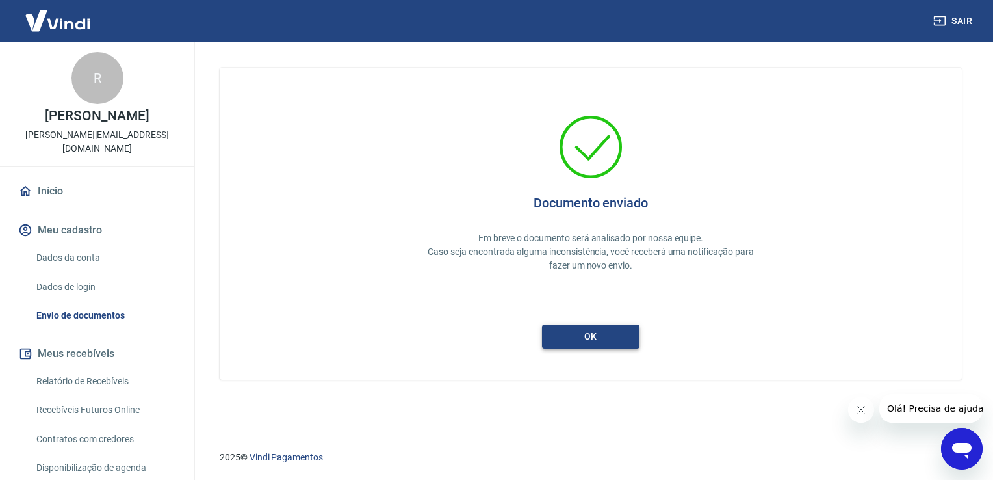
click at [603, 334] on button "ok" at bounding box center [590, 336] width 97 height 24
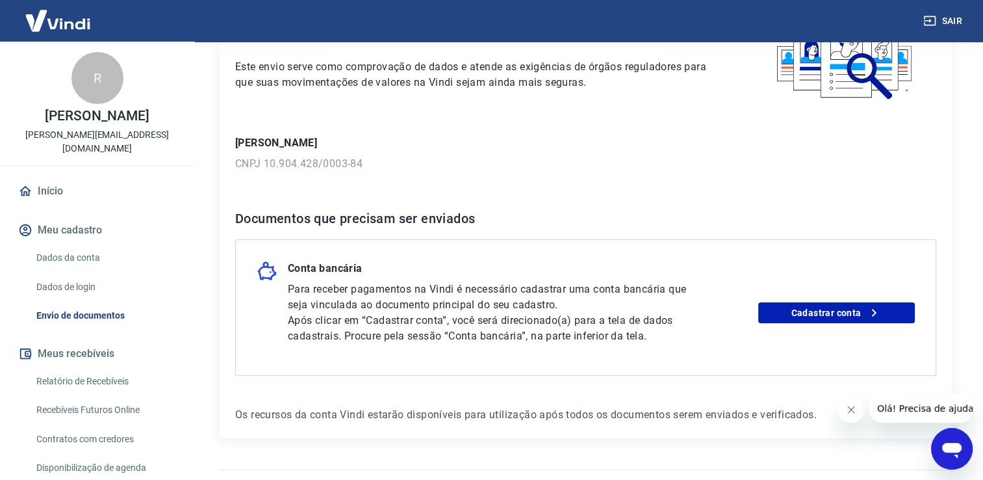
scroll to position [130, 0]
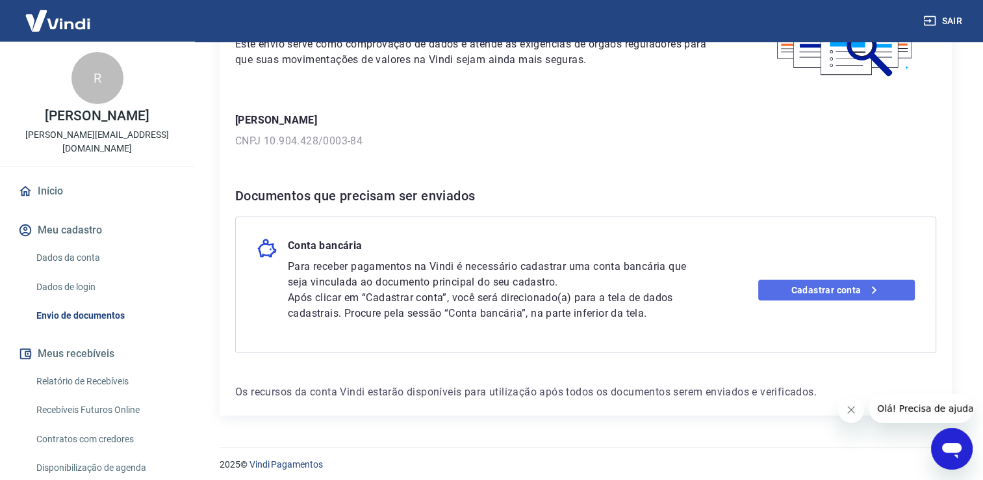
click at [825, 289] on link "Cadastrar conta" at bounding box center [836, 289] width 157 height 21
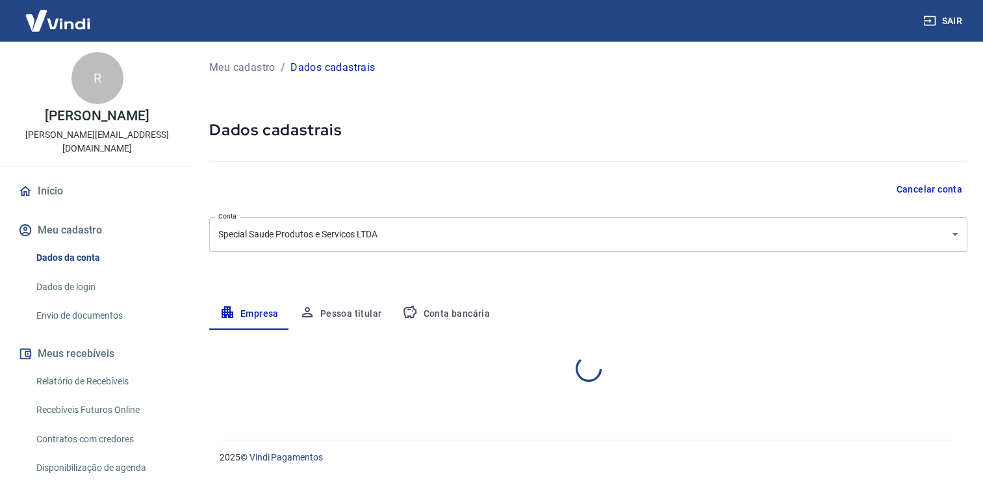
select select "SP"
select select "business"
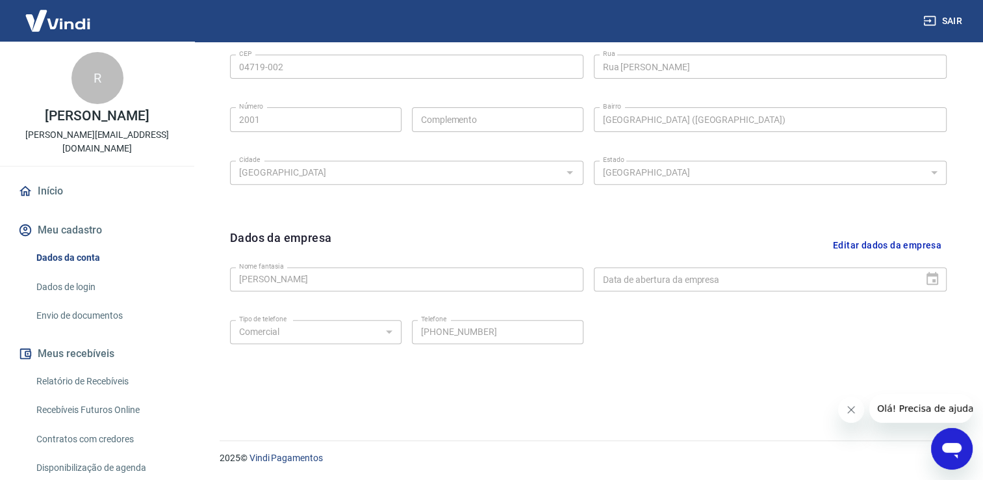
scroll to position [132, 0]
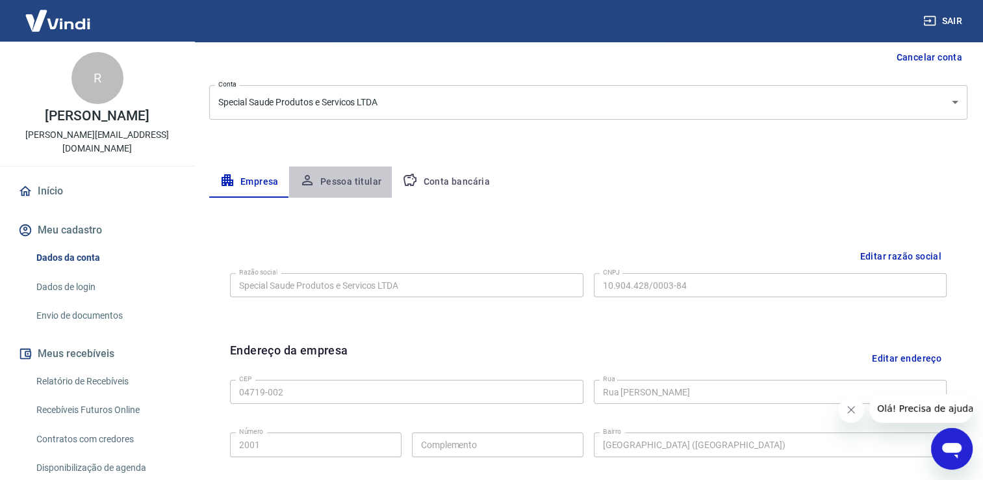
click at [346, 186] on button "Pessoa titular" at bounding box center [340, 181] width 103 height 31
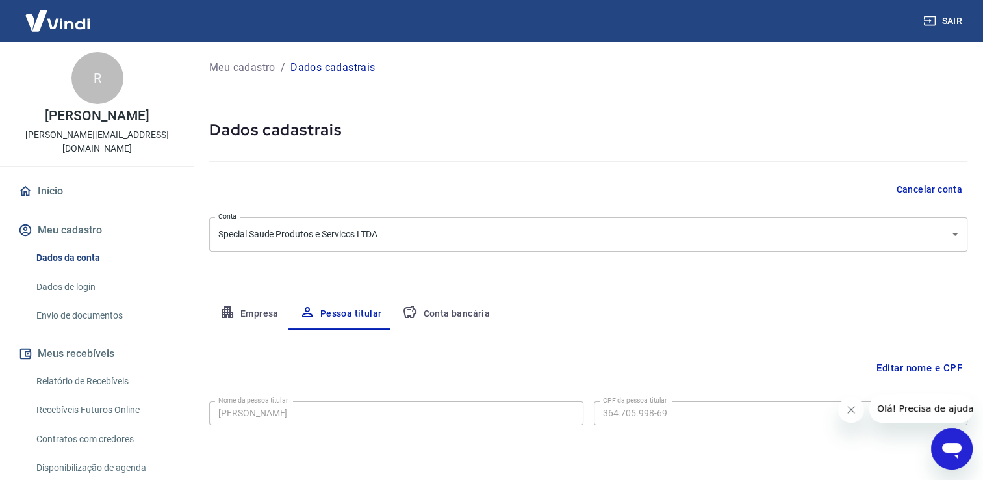
scroll to position [39, 0]
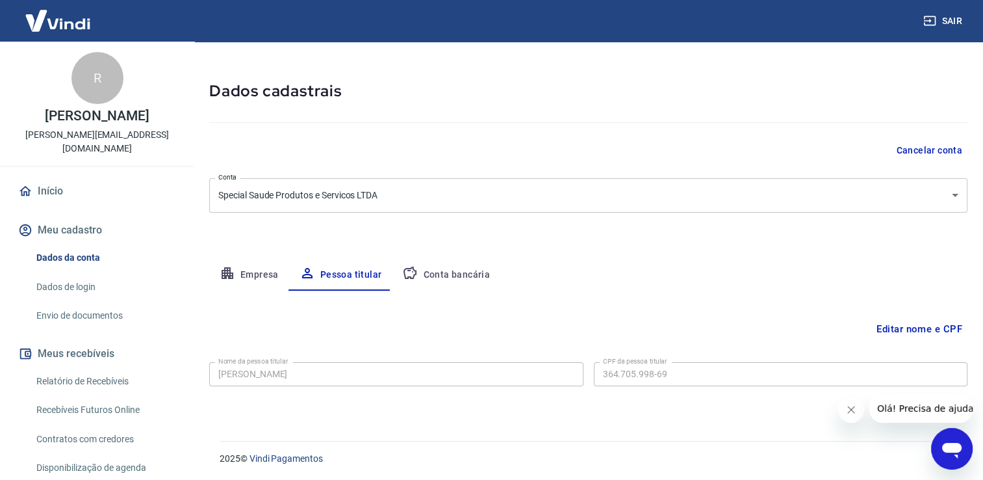
click at [438, 275] on button "Conta bancária" at bounding box center [446, 274] width 109 height 31
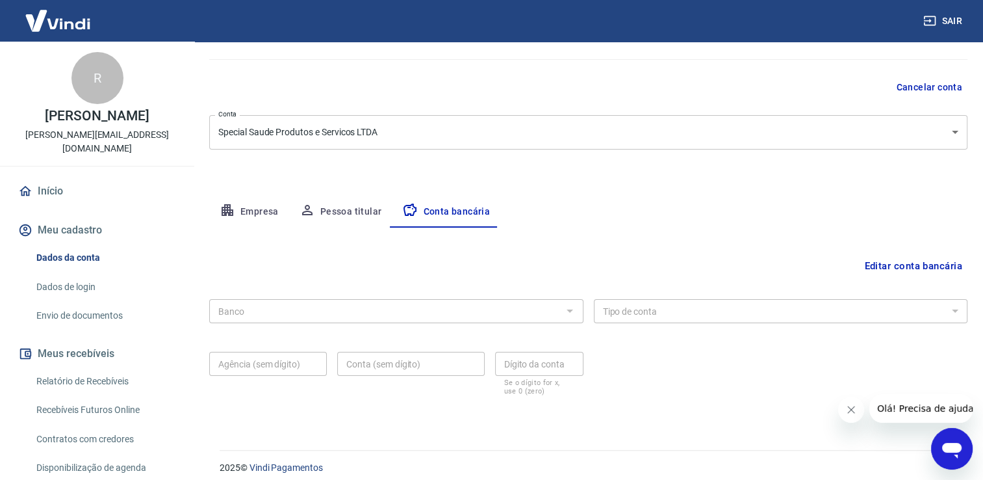
scroll to position [112, 0]
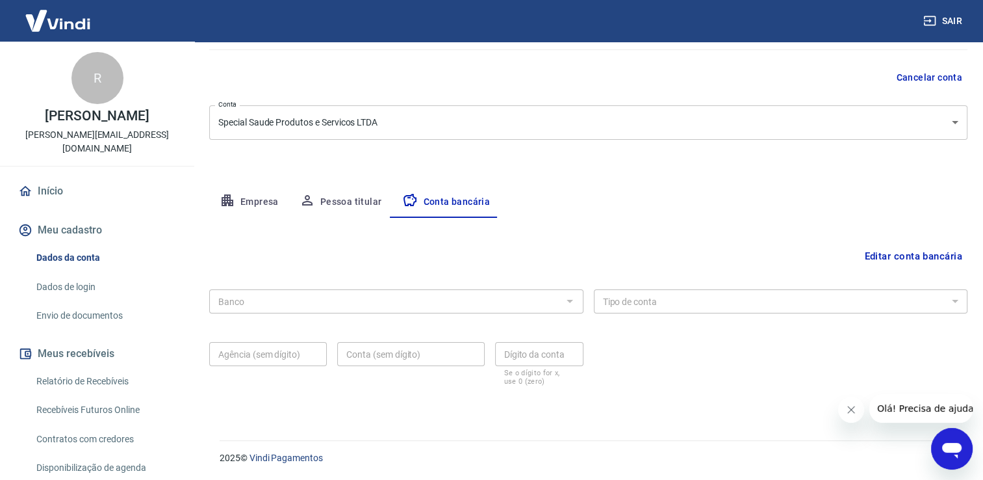
click at [334, 202] on button "Pessoa titular" at bounding box center [340, 202] width 103 height 31
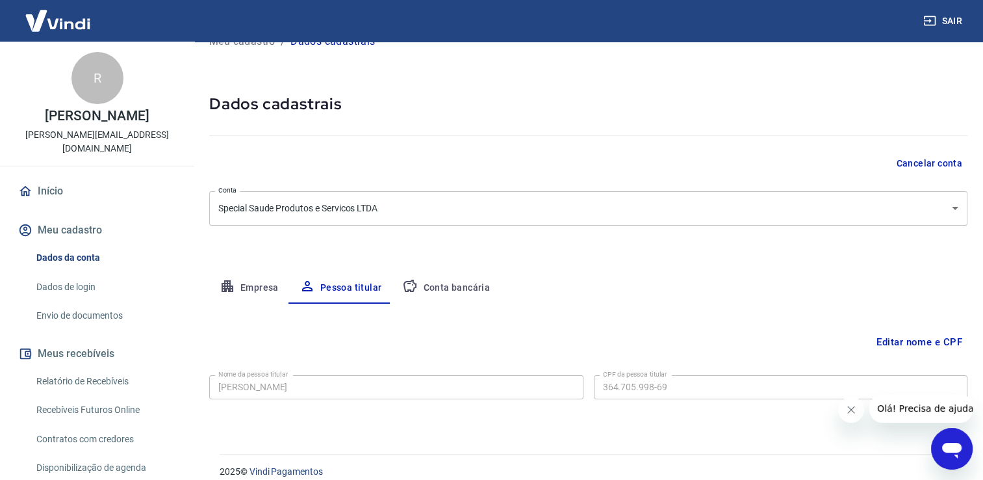
scroll to position [39, 0]
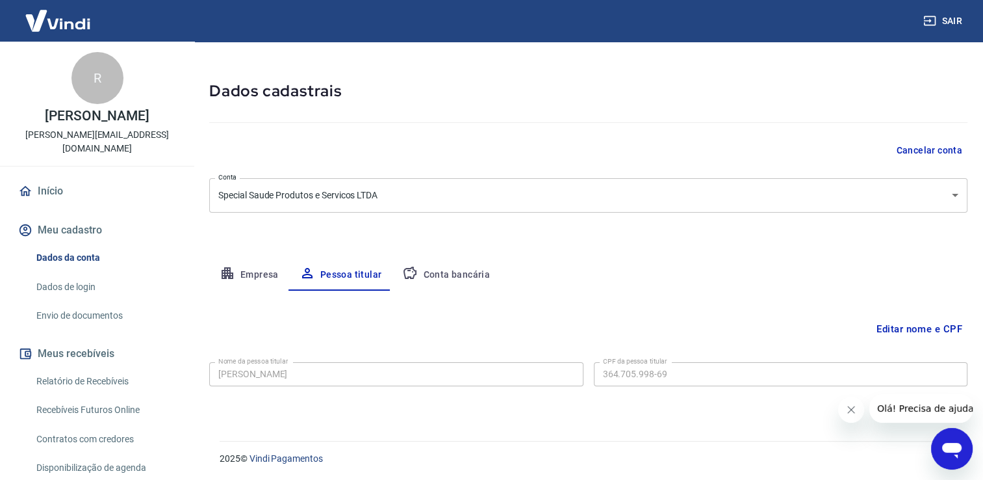
click at [265, 277] on button "Empresa" at bounding box center [249, 274] width 80 height 31
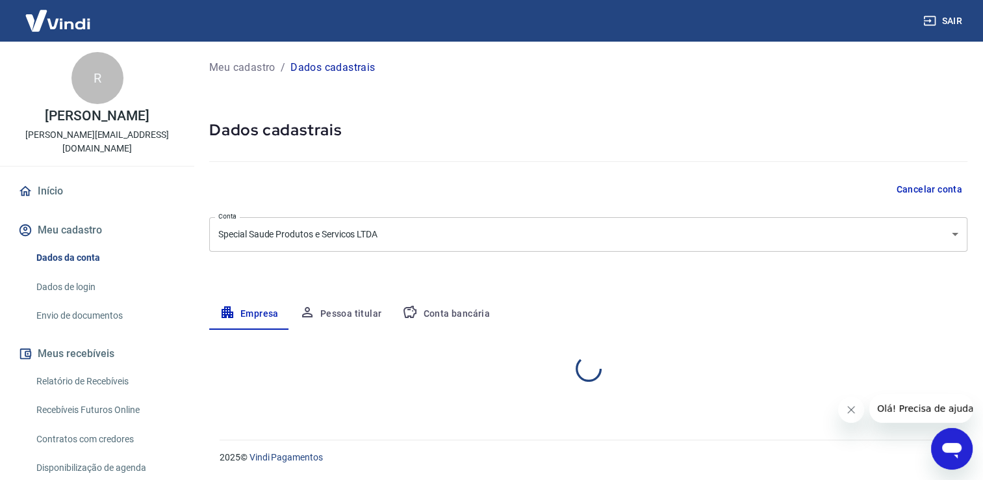
scroll to position [0, 0]
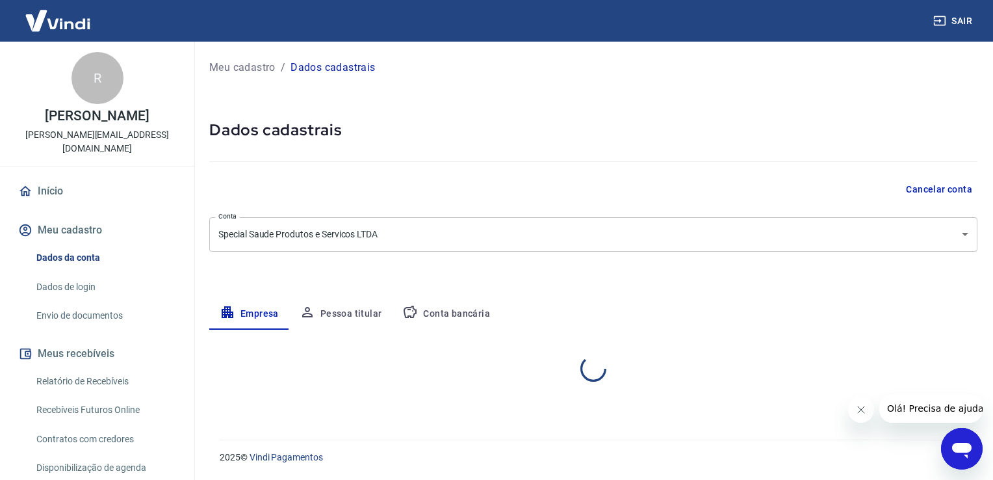
select select "SP"
select select "business"
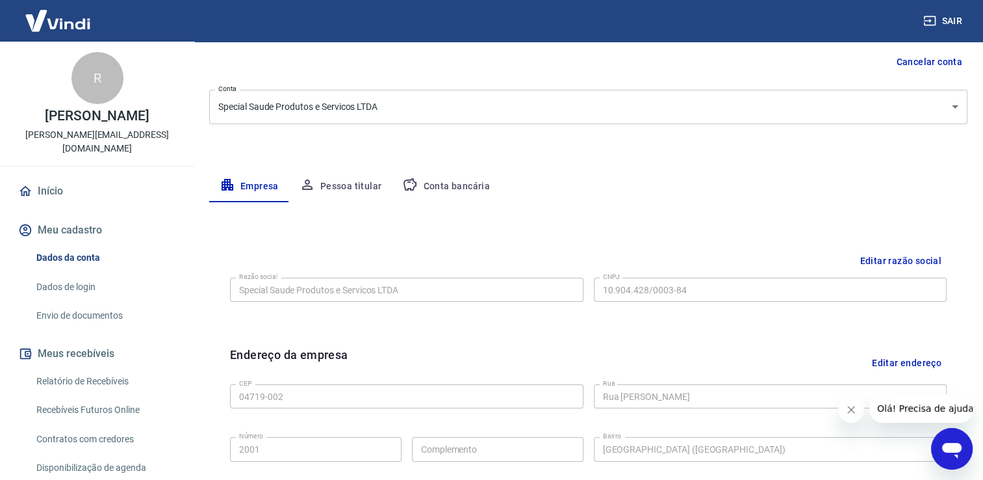
scroll to position [130, 0]
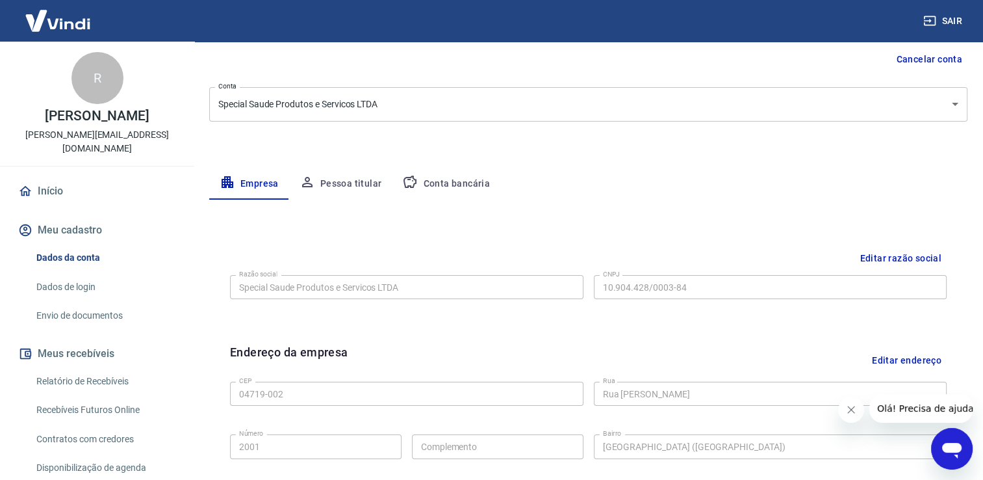
click at [224, 239] on div "Editar razão social Razão social Special Saude Produtos e Servicos LTDA Razão s…" at bounding box center [589, 284] width 738 height 97
click at [539, 323] on div "Editar razão social Razão social Special Saude Produtos e Servicos LTDA Razão s…" at bounding box center [589, 284] width 738 height 97
click at [437, 179] on button "Conta bancária" at bounding box center [446, 183] width 109 height 31
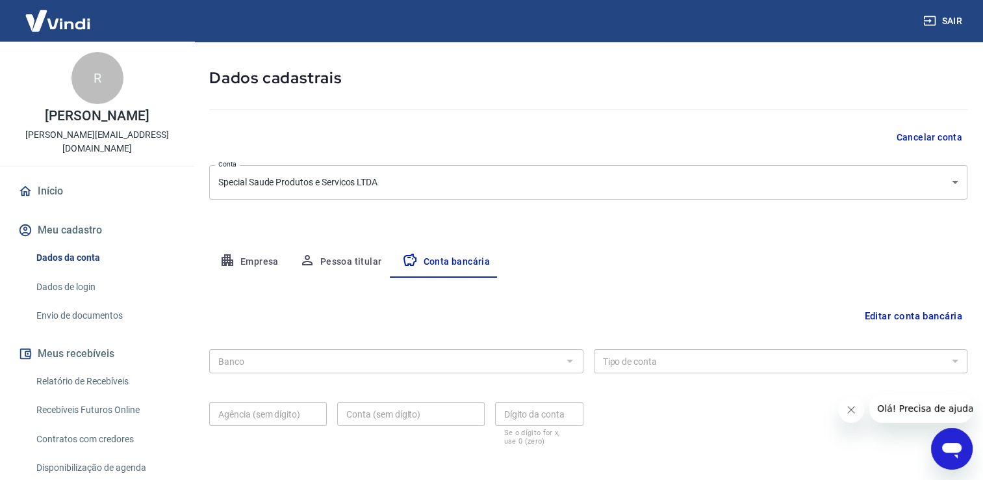
scroll to position [112, 0]
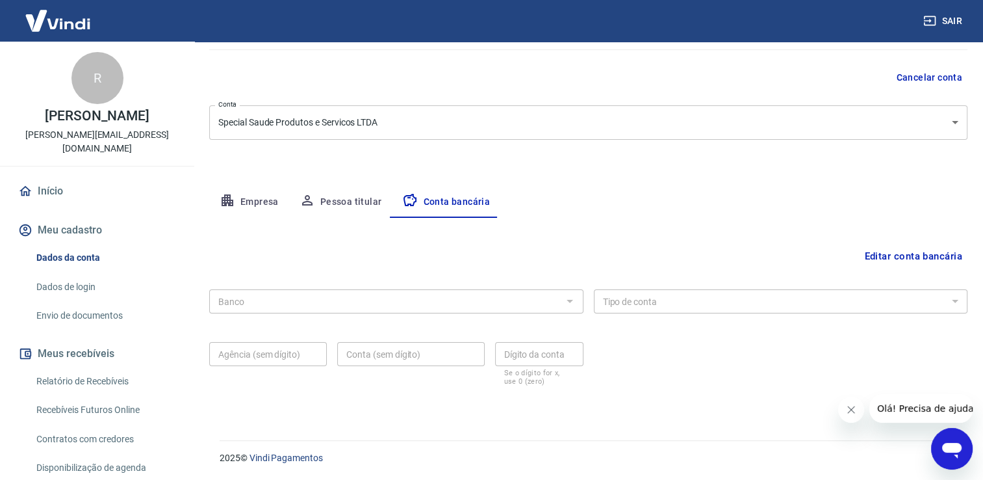
click at [574, 305] on div at bounding box center [569, 301] width 17 height 18
click at [889, 255] on button "Editar conta bancária" at bounding box center [913, 256] width 109 height 25
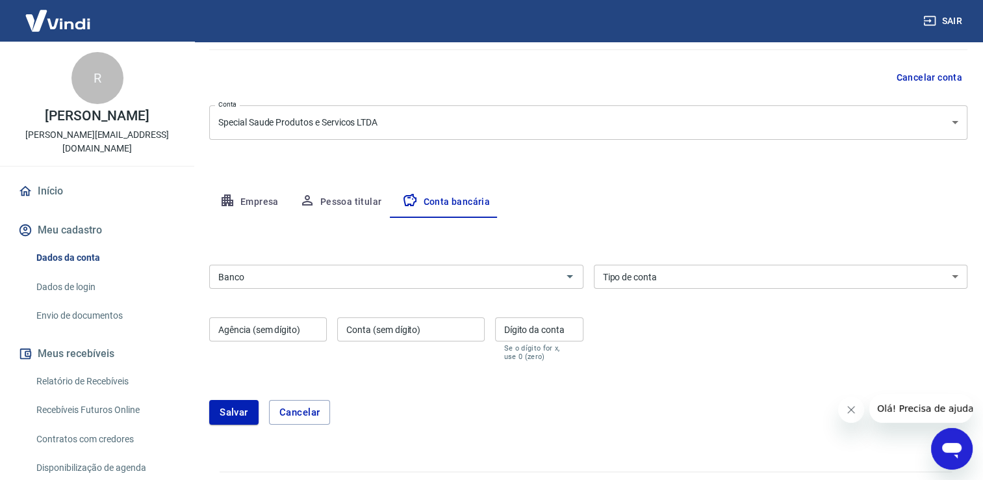
click at [513, 276] on input "Banco" at bounding box center [385, 276] width 345 height 16
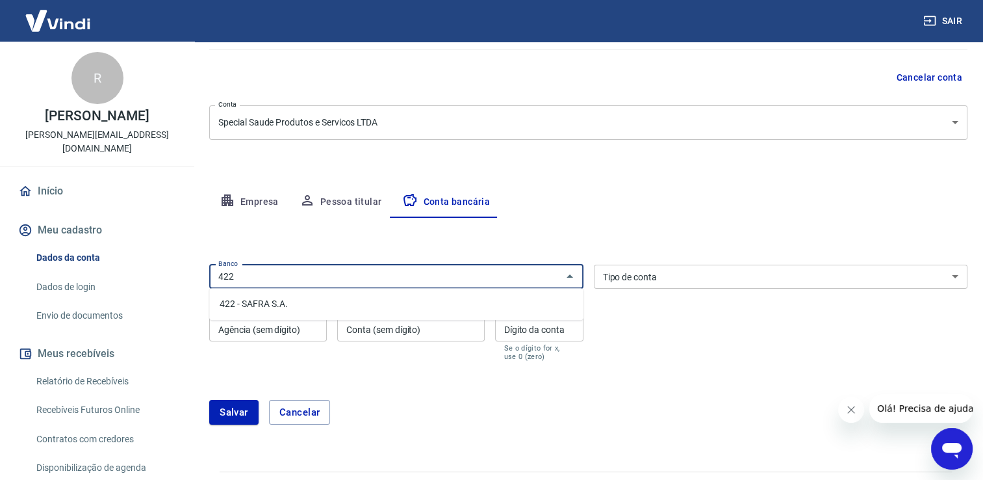
click at [245, 303] on li "422 - SAFRA S.A." at bounding box center [396, 303] width 374 height 21
type input "422 - SAFRA S.A."
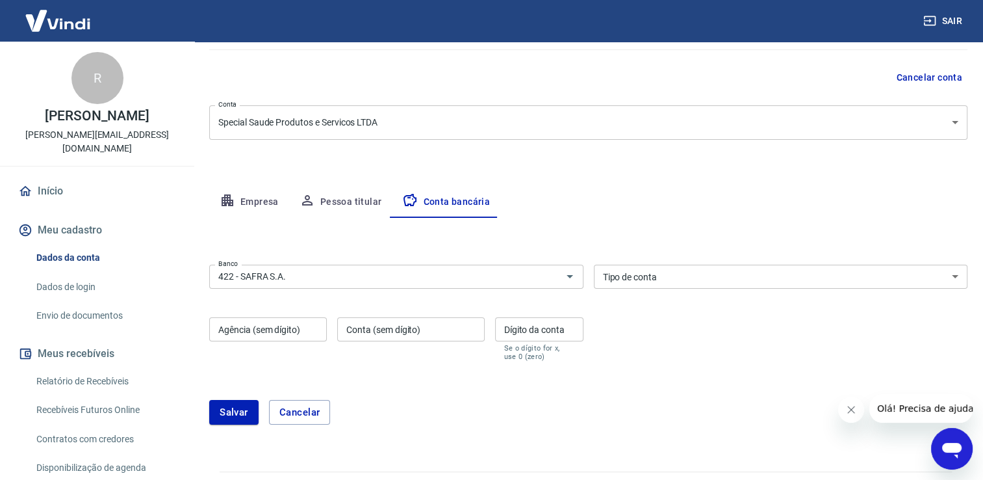
click at [426, 305] on div "Banco 422 - SAFRA S.A. Banco Tipo de conta Conta Corrente Conta Poupança Tipo d…" at bounding box center [588, 311] width 758 height 104
click at [276, 326] on input "Agência (sem dígito)" at bounding box center [268, 329] width 118 height 24
type input "0140"
click at [429, 329] on input "Conta (sem dígito)" at bounding box center [410, 329] width 147 height 24
paste input "0021438-3"
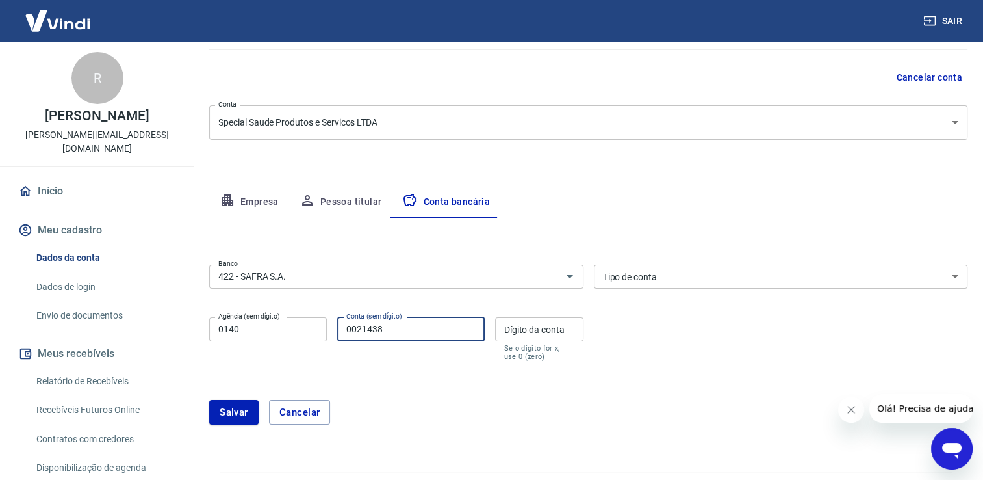
type input "0021438"
click at [534, 327] on input "Dígito da conta" at bounding box center [539, 329] width 88 height 24
type input "3"
click at [617, 329] on div "Banco 422 - SAFRA S.A. Banco Tipo de conta Conta Corrente Conta Poupança Tipo d…" at bounding box center [588, 311] width 758 height 104
click at [513, 411] on div "[PERSON_NAME]" at bounding box center [588, 412] width 758 height 25
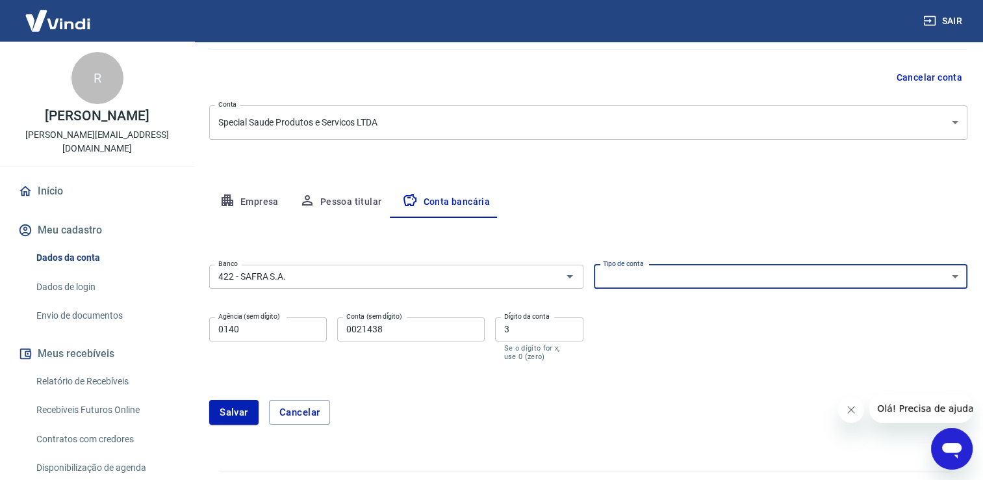
click at [649, 276] on select "Conta Corrente Conta Poupança" at bounding box center [781, 276] width 374 height 24
select select "1"
click at [594, 264] on select "Conta Corrente Conta Poupança" at bounding box center [781, 276] width 374 height 24
click at [616, 407] on div "[PERSON_NAME]" at bounding box center [588, 412] width 758 height 25
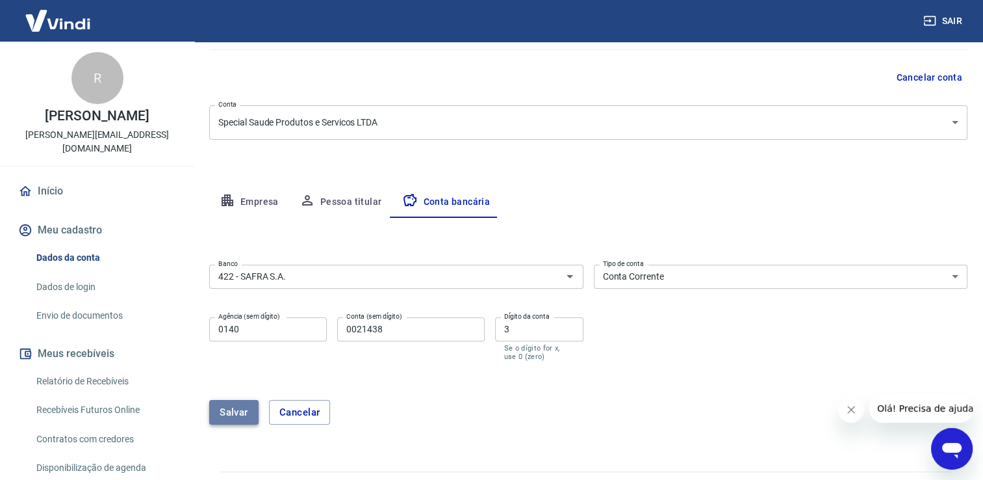
click at [230, 412] on button "Salvar" at bounding box center [233, 412] width 49 height 25
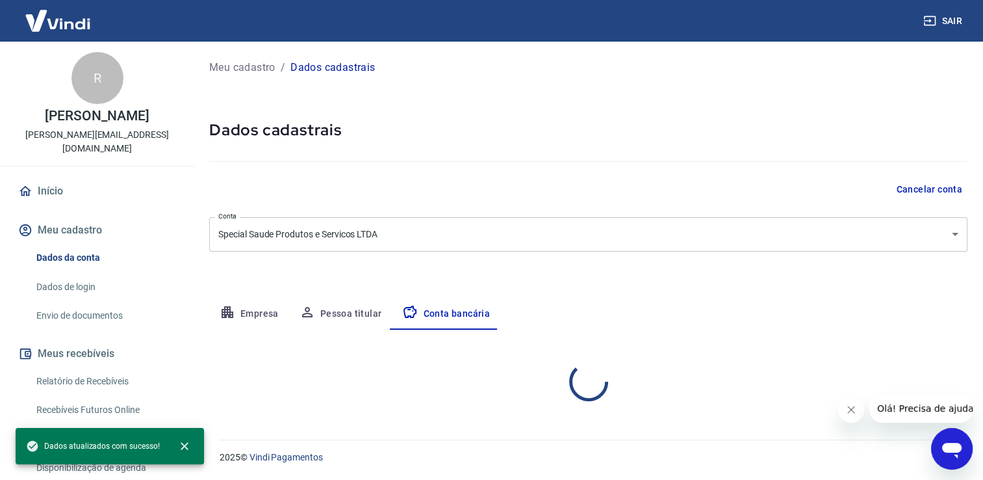
scroll to position [0, 0]
select select "1"
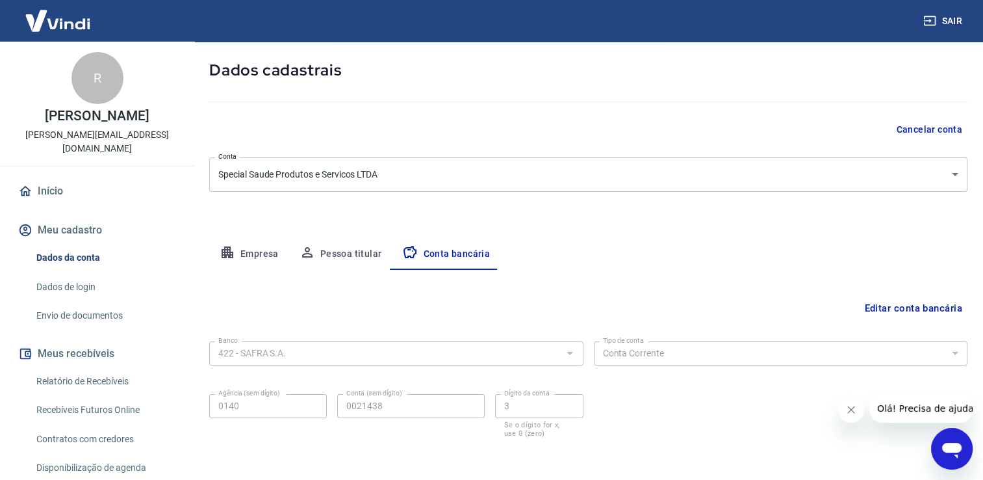
scroll to position [112, 0]
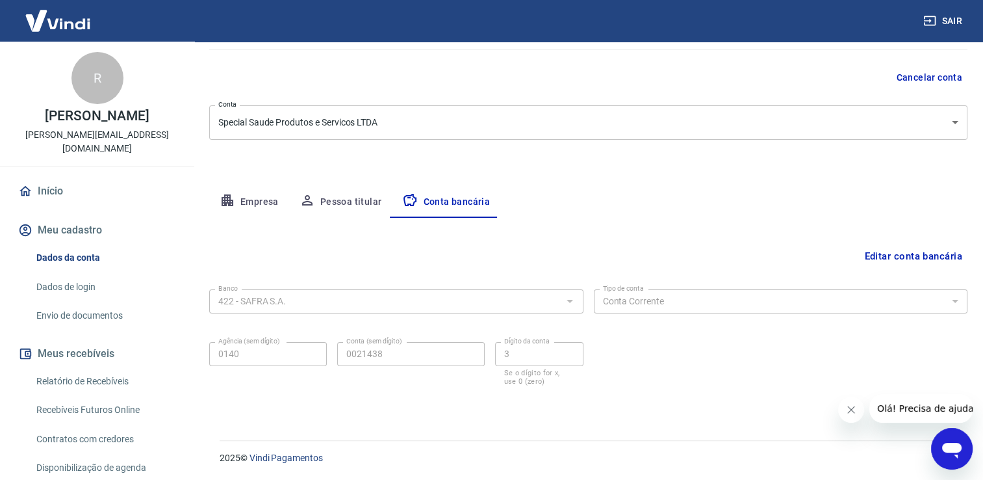
click at [46, 181] on link "Início" at bounding box center [97, 191] width 163 height 29
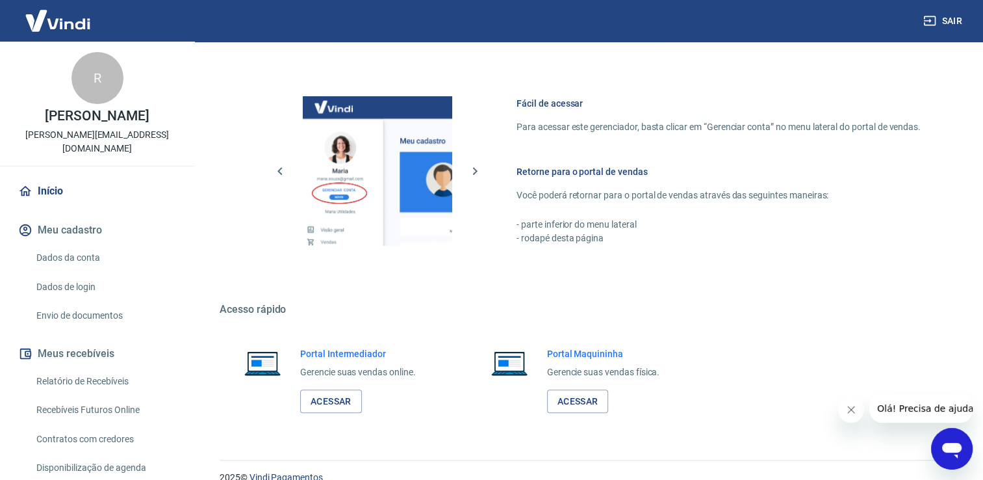
scroll to position [681, 0]
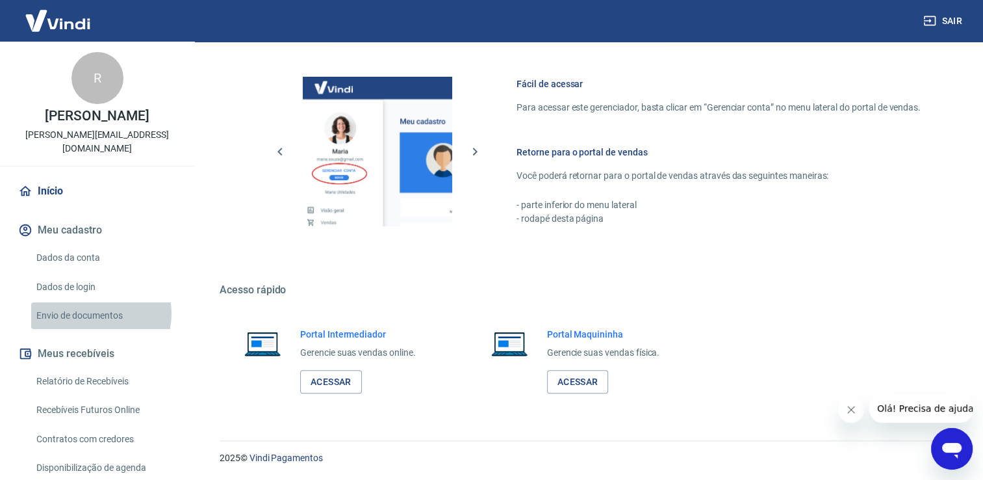
click at [96, 302] on link "Envio de documentos" at bounding box center [105, 315] width 148 height 27
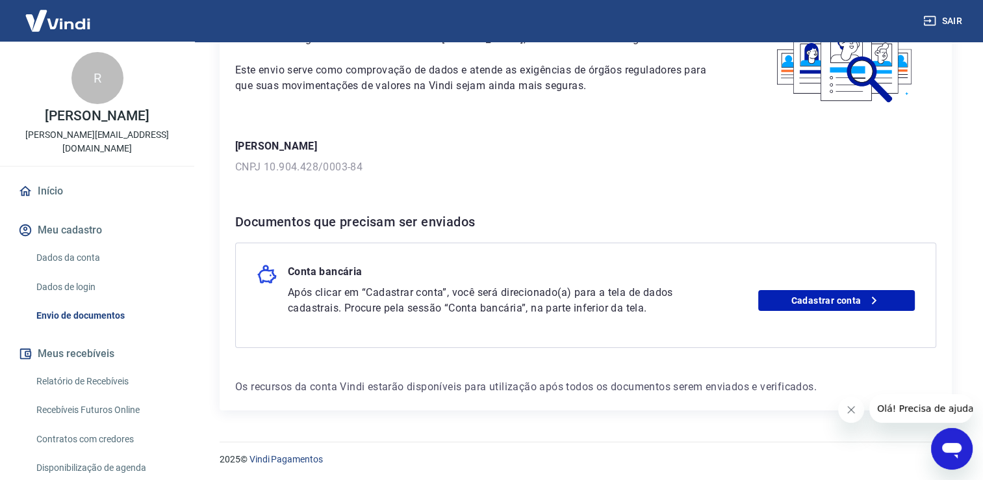
scroll to position [105, 0]
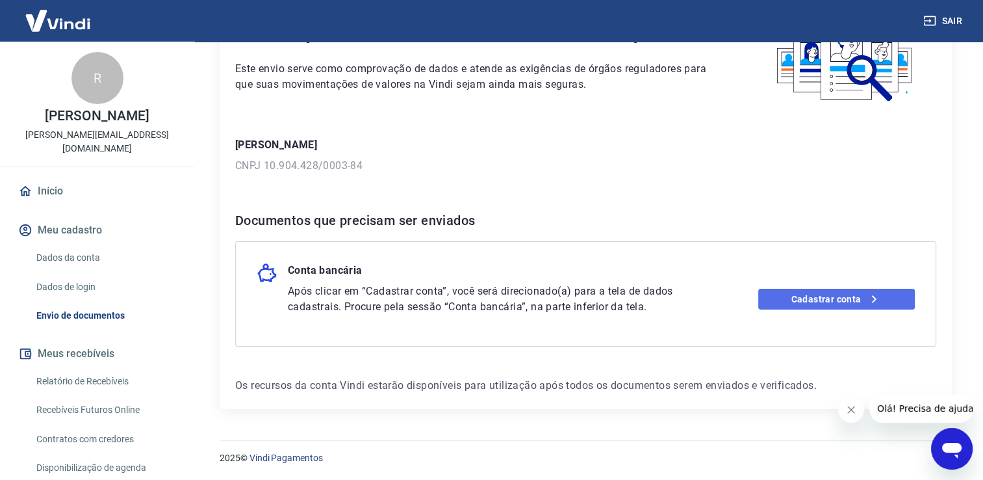
click at [790, 298] on link "Cadastrar conta" at bounding box center [836, 299] width 157 height 21
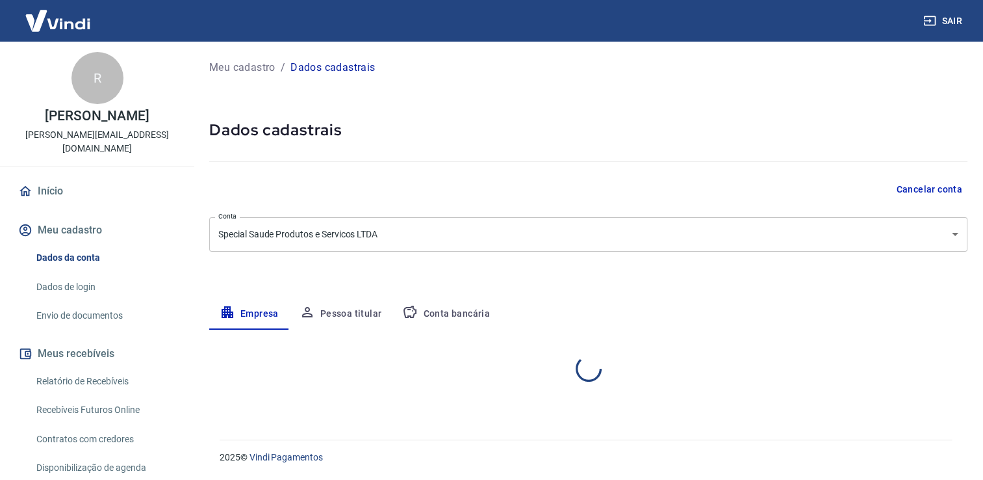
select select "SP"
select select "business"
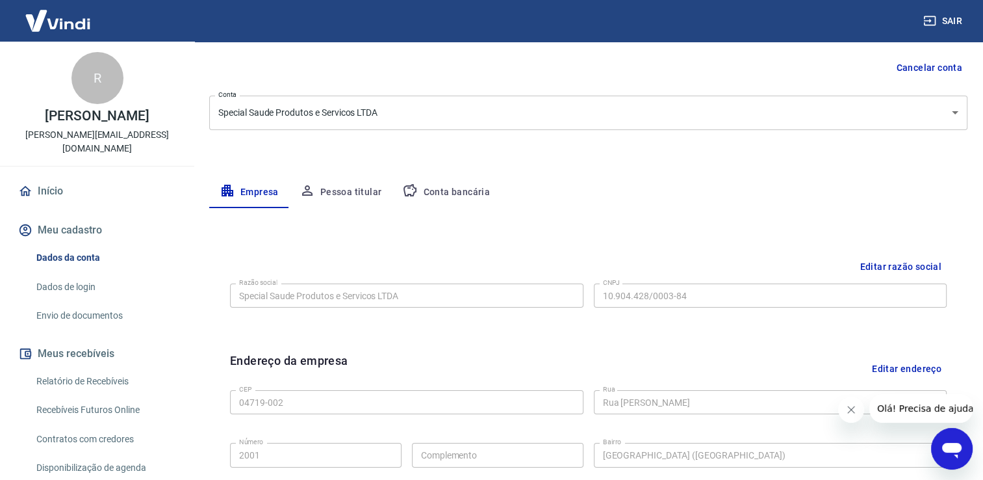
scroll to position [130, 0]
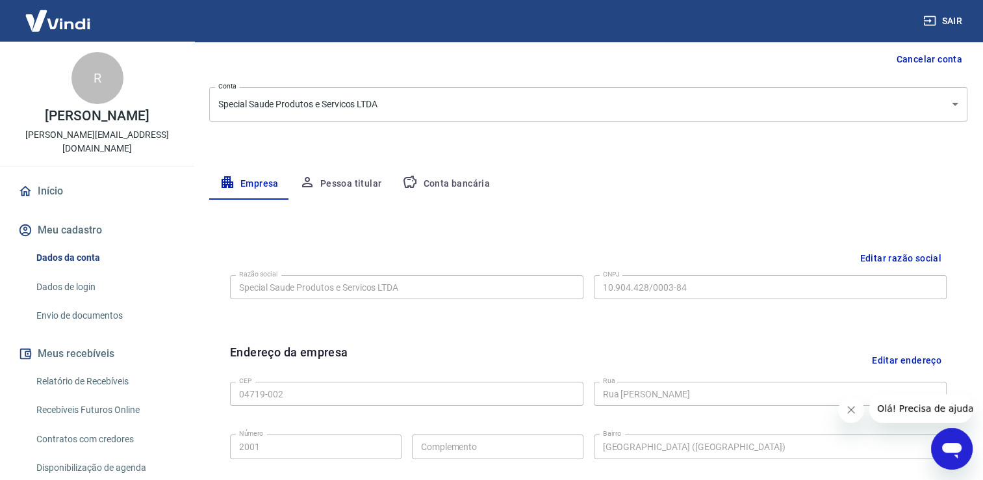
click at [463, 182] on button "Conta bancária" at bounding box center [446, 183] width 109 height 31
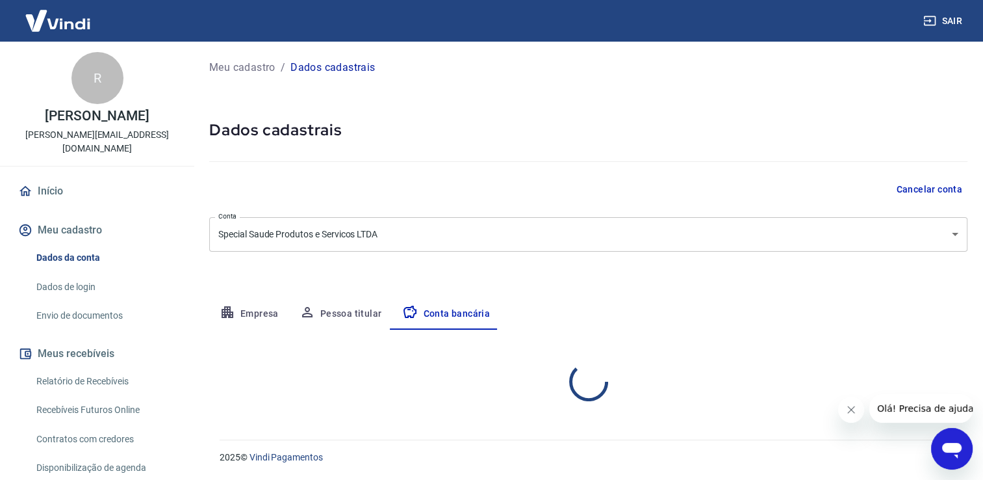
scroll to position [0, 0]
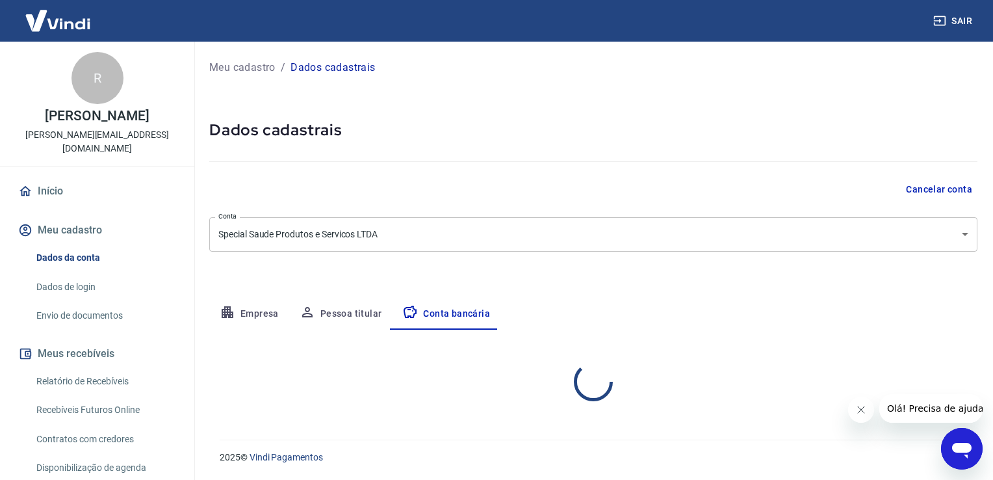
select select "1"
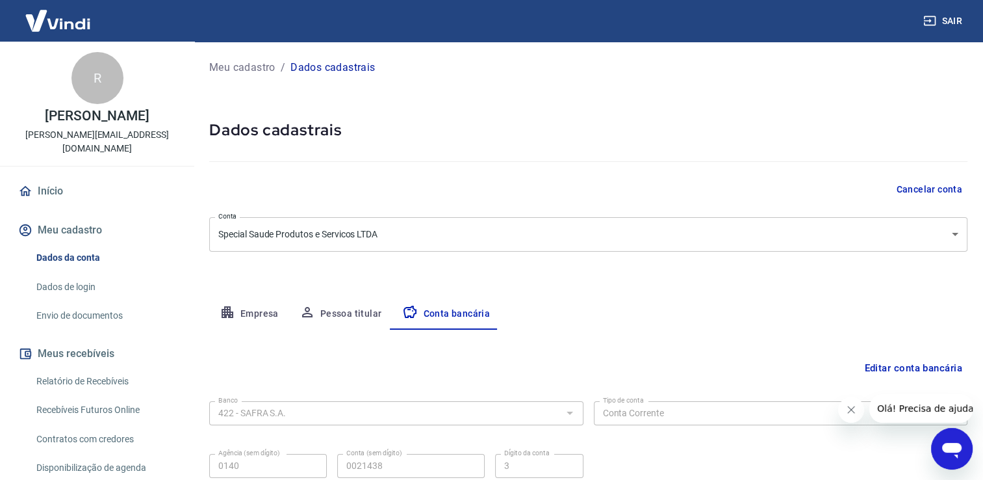
click at [81, 216] on button "Meu cadastro" at bounding box center [97, 230] width 163 height 29
click at [47, 177] on link "Início" at bounding box center [97, 191] width 163 height 29
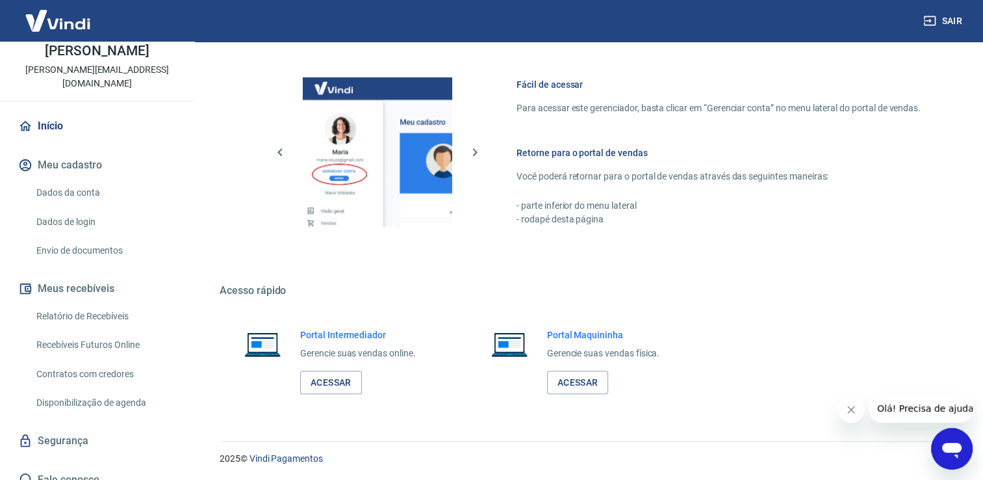
scroll to position [681, 0]
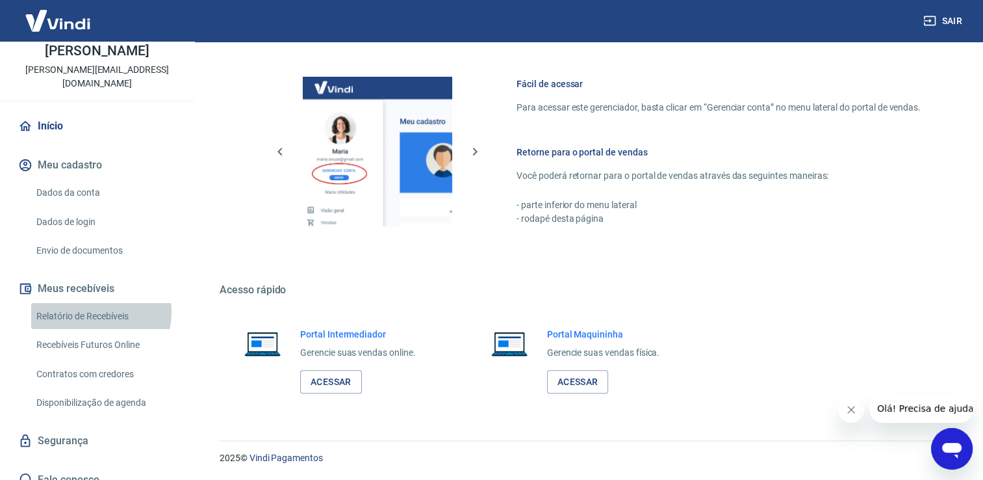
click at [94, 303] on link "Relatório de Recebíveis" at bounding box center [105, 316] width 148 height 27
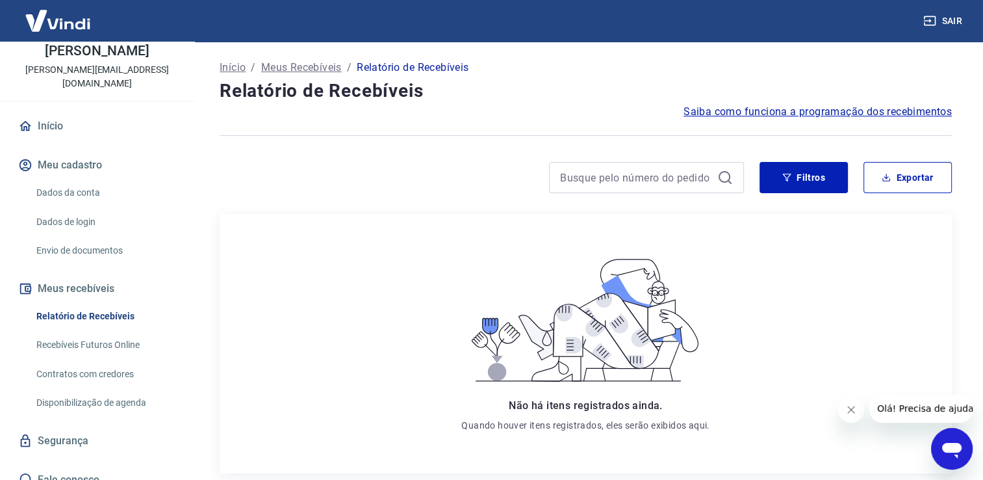
click at [101, 389] on link "Disponibilização de agenda" at bounding box center [105, 402] width 148 height 27
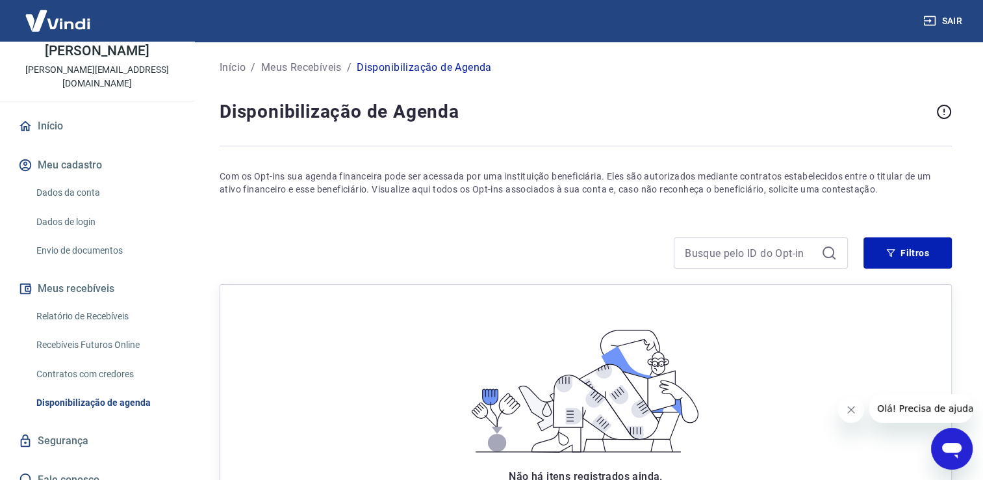
click at [91, 153] on button "Meu cadastro" at bounding box center [97, 165] width 163 height 29
click at [55, 113] on link "Início" at bounding box center [97, 126] width 163 height 29
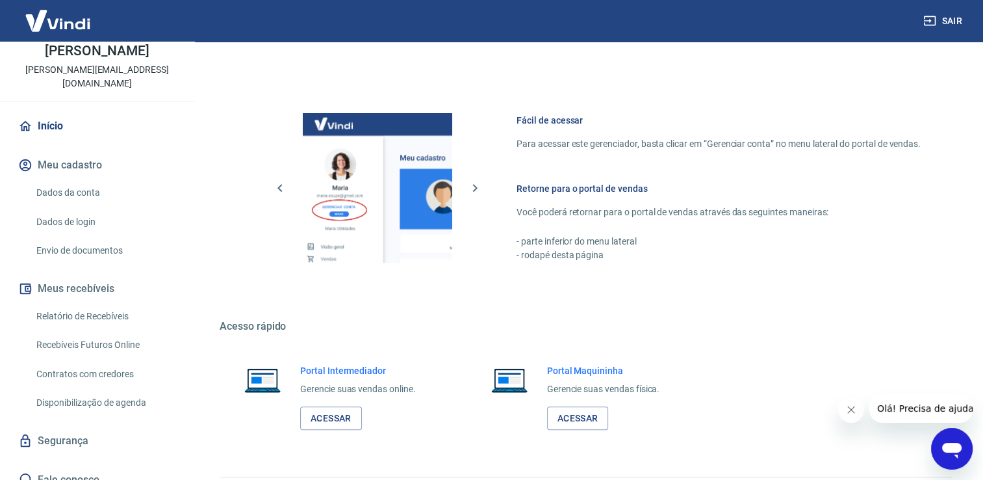
scroll to position [681, 0]
